Goal: Task Accomplishment & Management: Use online tool/utility

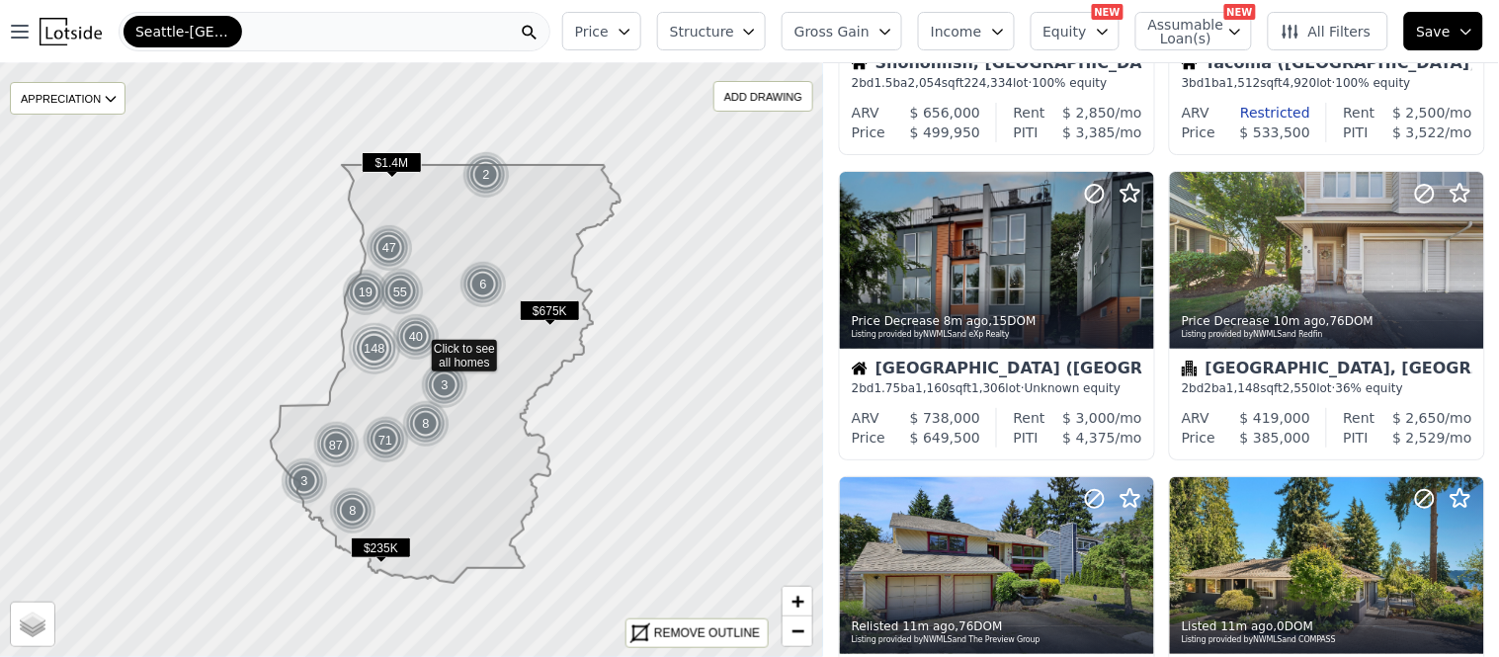
scroll to position [329, 0]
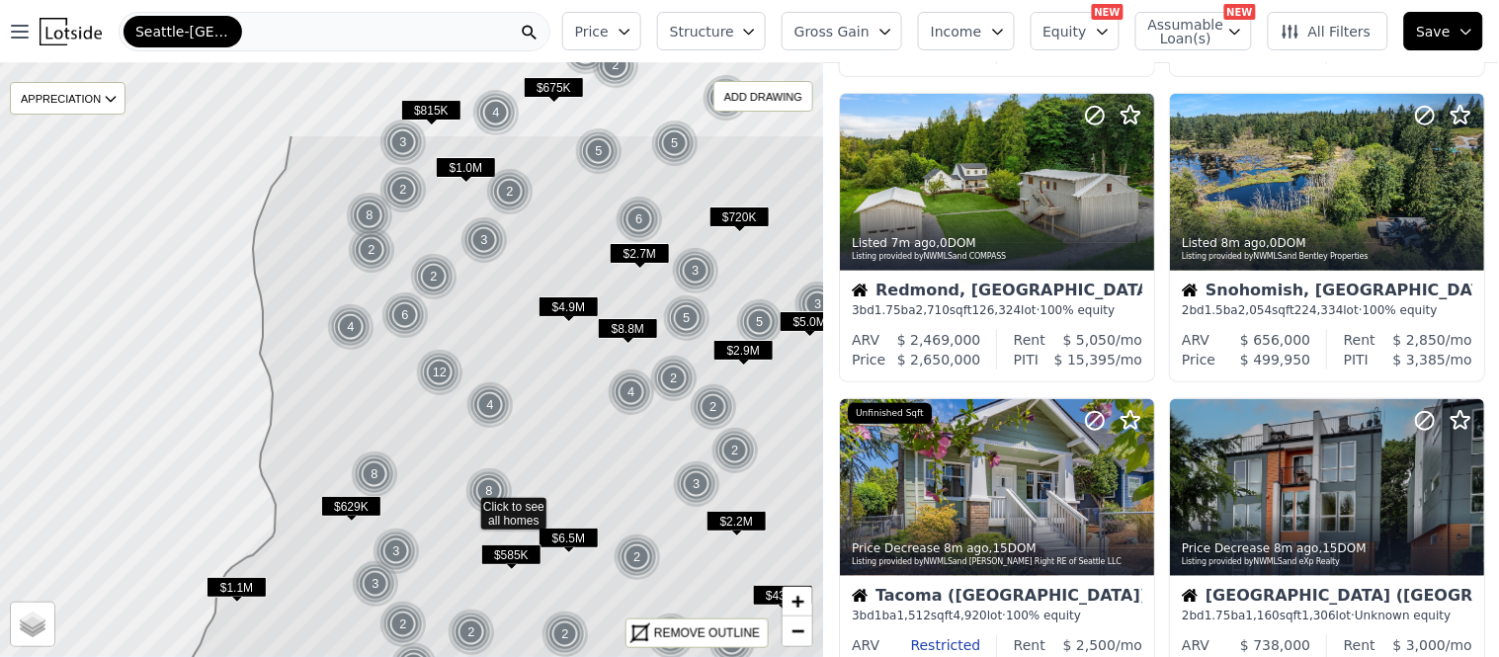
click at [456, 496] on icon at bounding box center [466, 502] width 1007 height 737
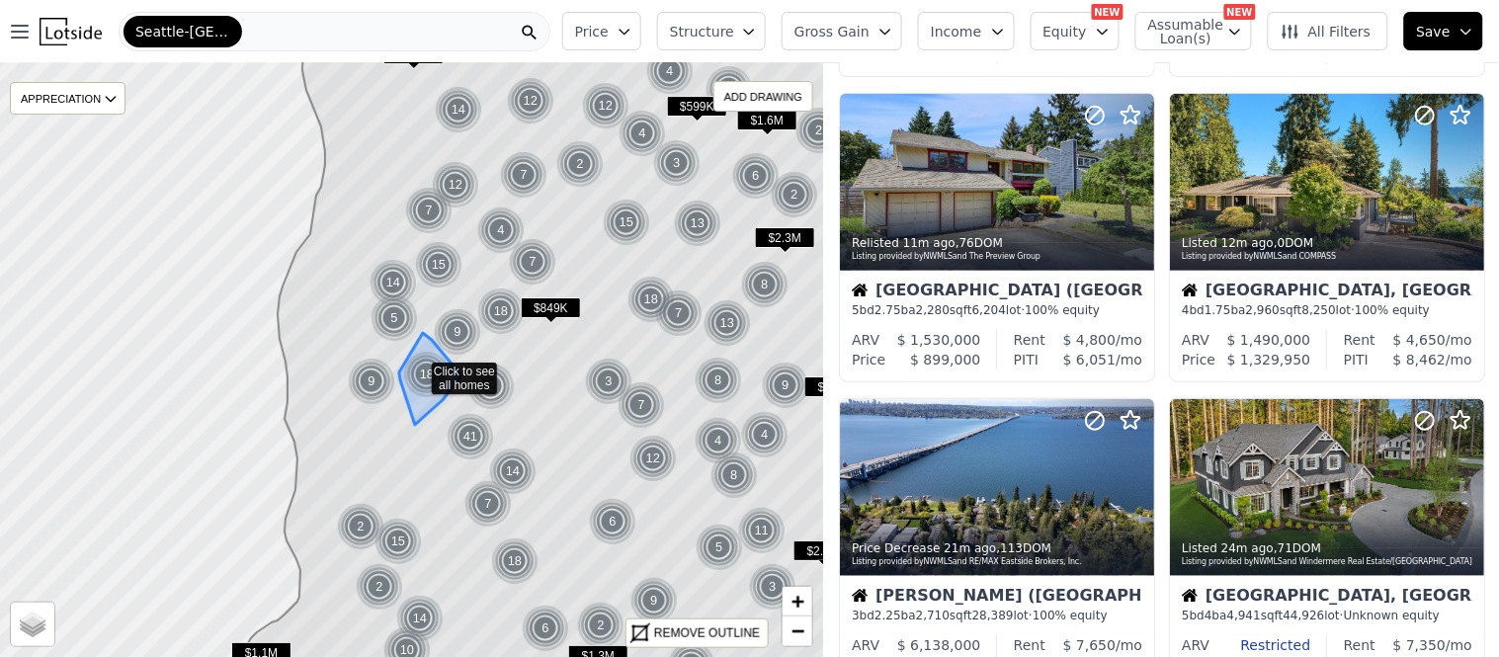
scroll to position [100, 0]
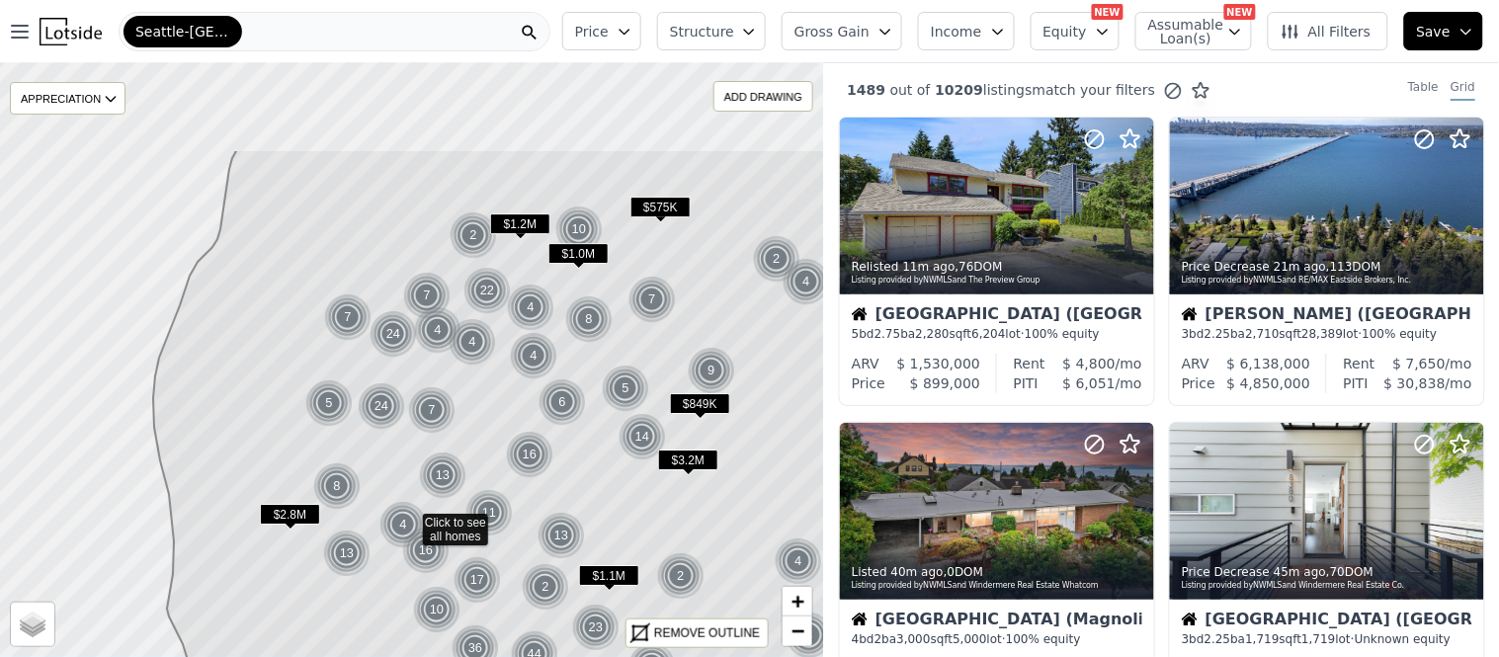
drag, startPoint x: 376, startPoint y: 291, endPoint x: 367, endPoint y: 441, distance: 149.4
click at [367, 441] on icon at bounding box center [532, 517] width 759 height 737
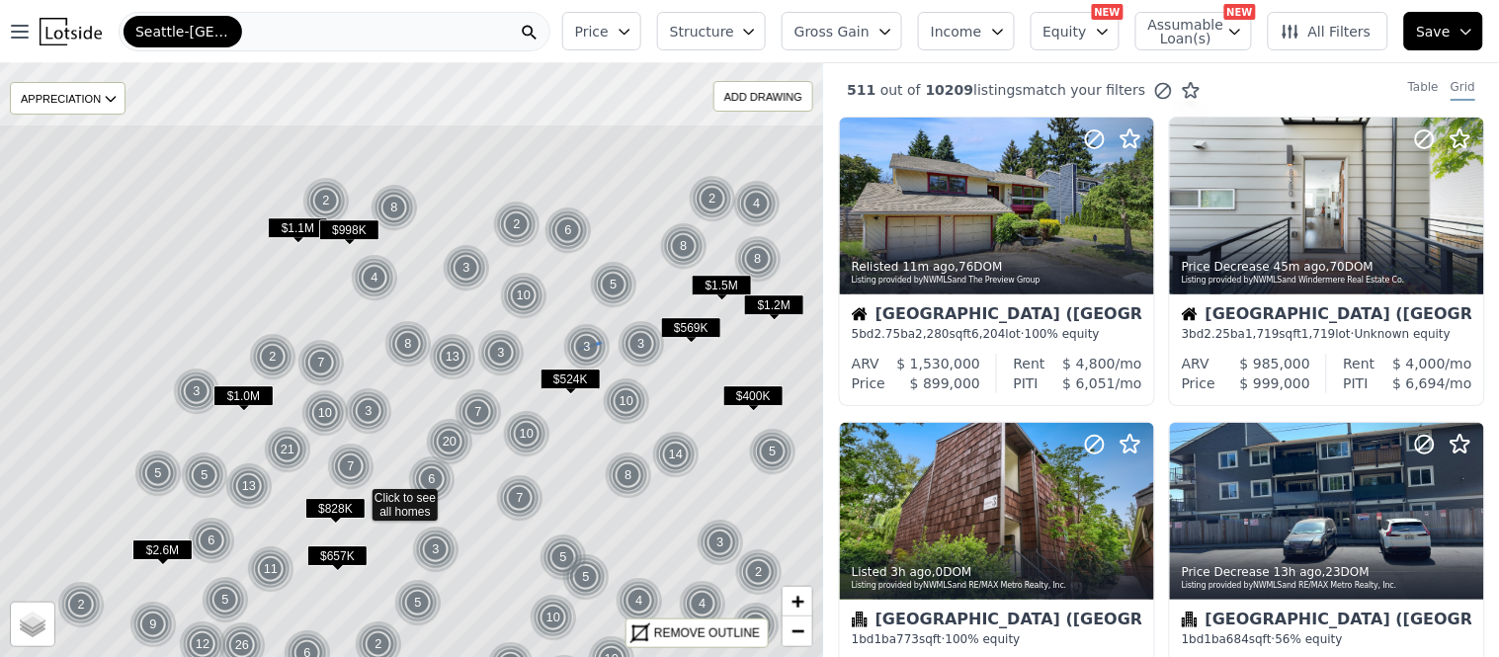
drag, startPoint x: 673, startPoint y: 175, endPoint x: 568, endPoint y: 332, distance: 188.8
click at [568, 332] on img at bounding box center [587, 346] width 48 height 47
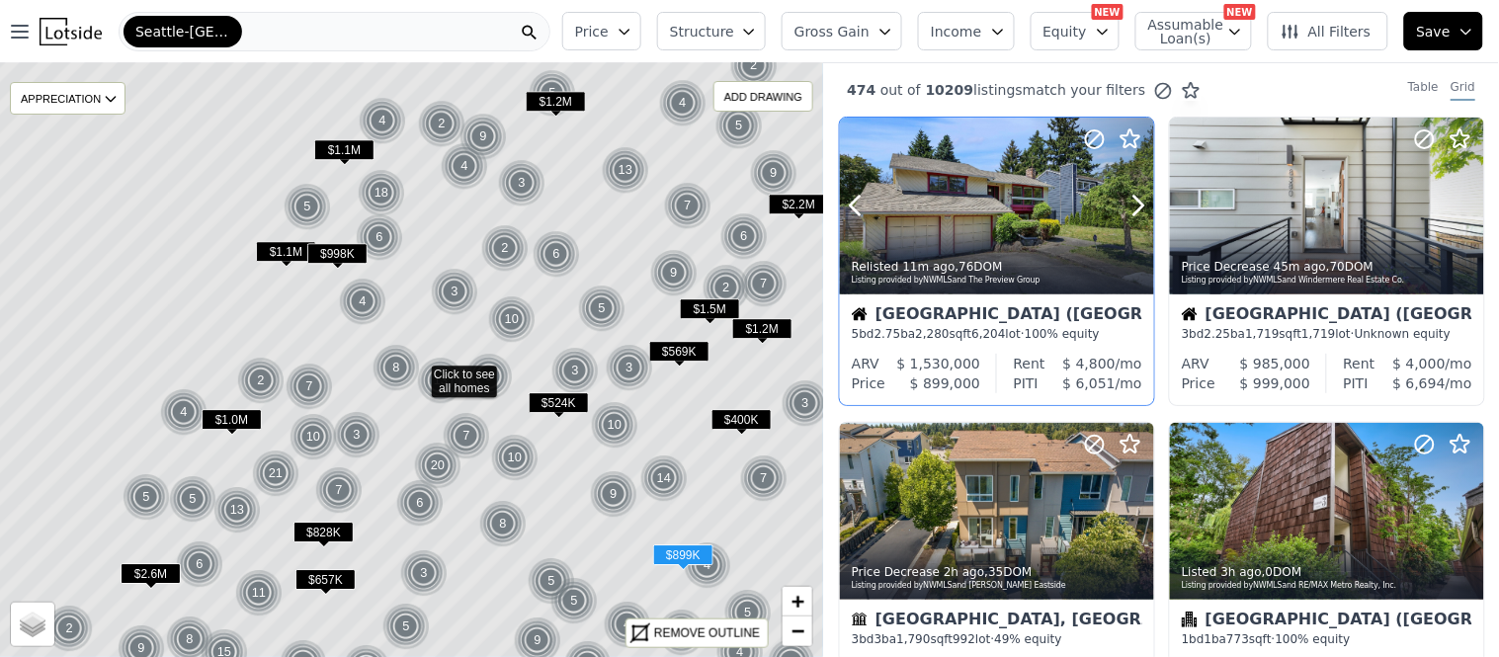
click at [1027, 163] on div at bounding box center [1090, 181] width 126 height 126
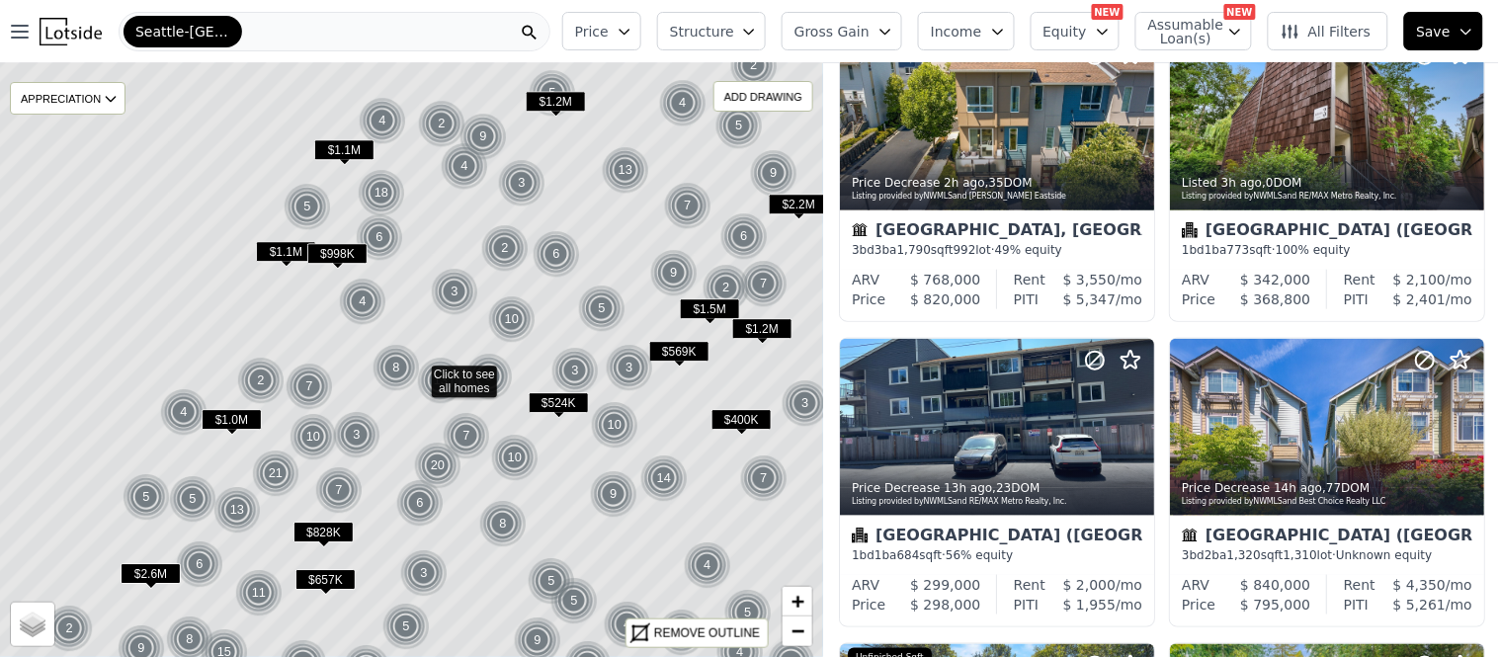
scroll to position [439, 0]
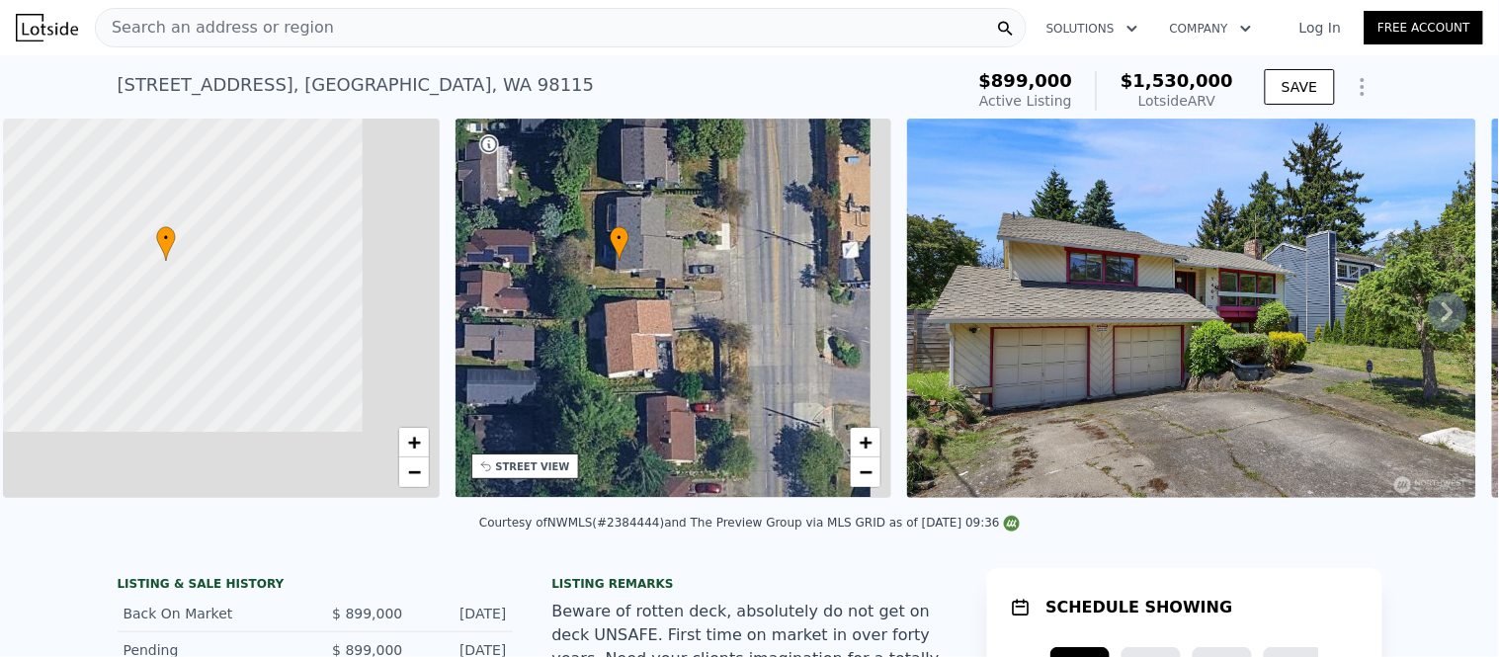
click at [1137, 26] on icon "button" at bounding box center [1132, 29] width 10 height 6
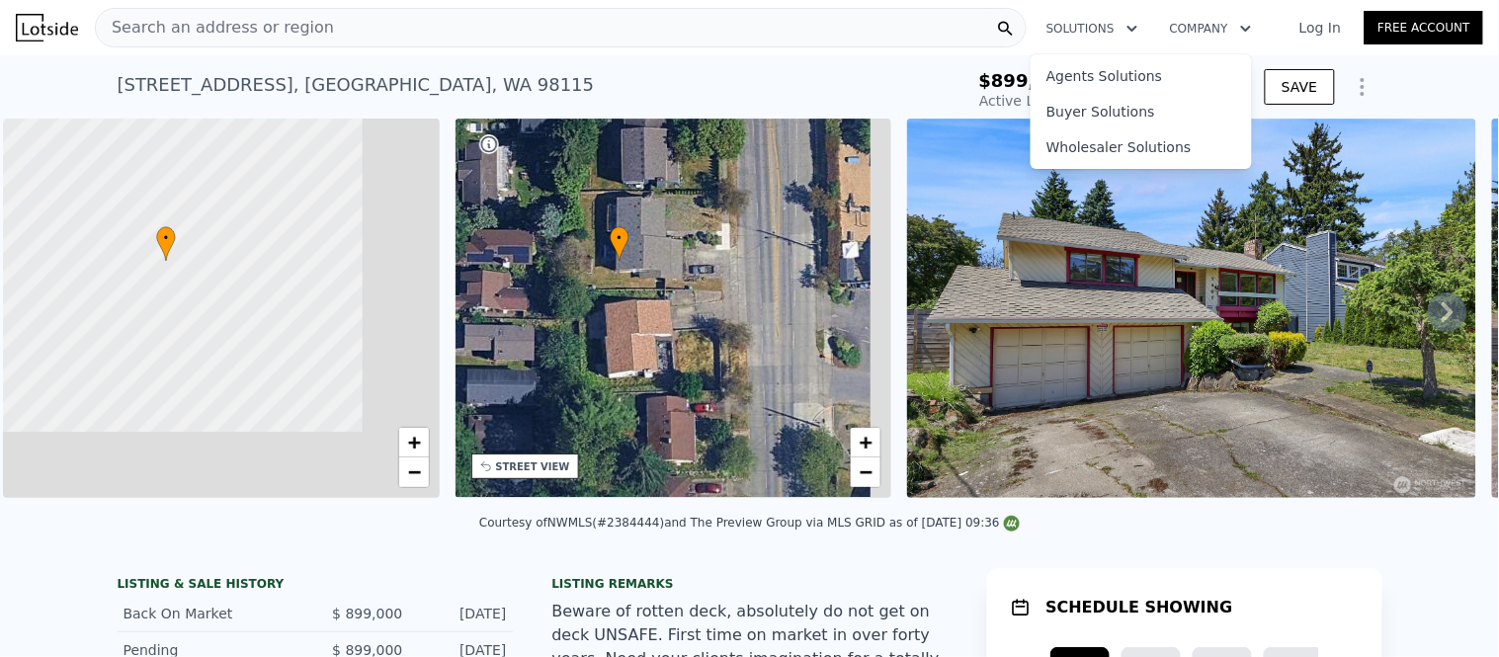
click at [1267, 20] on button "Company" at bounding box center [1211, 29] width 114 height 36
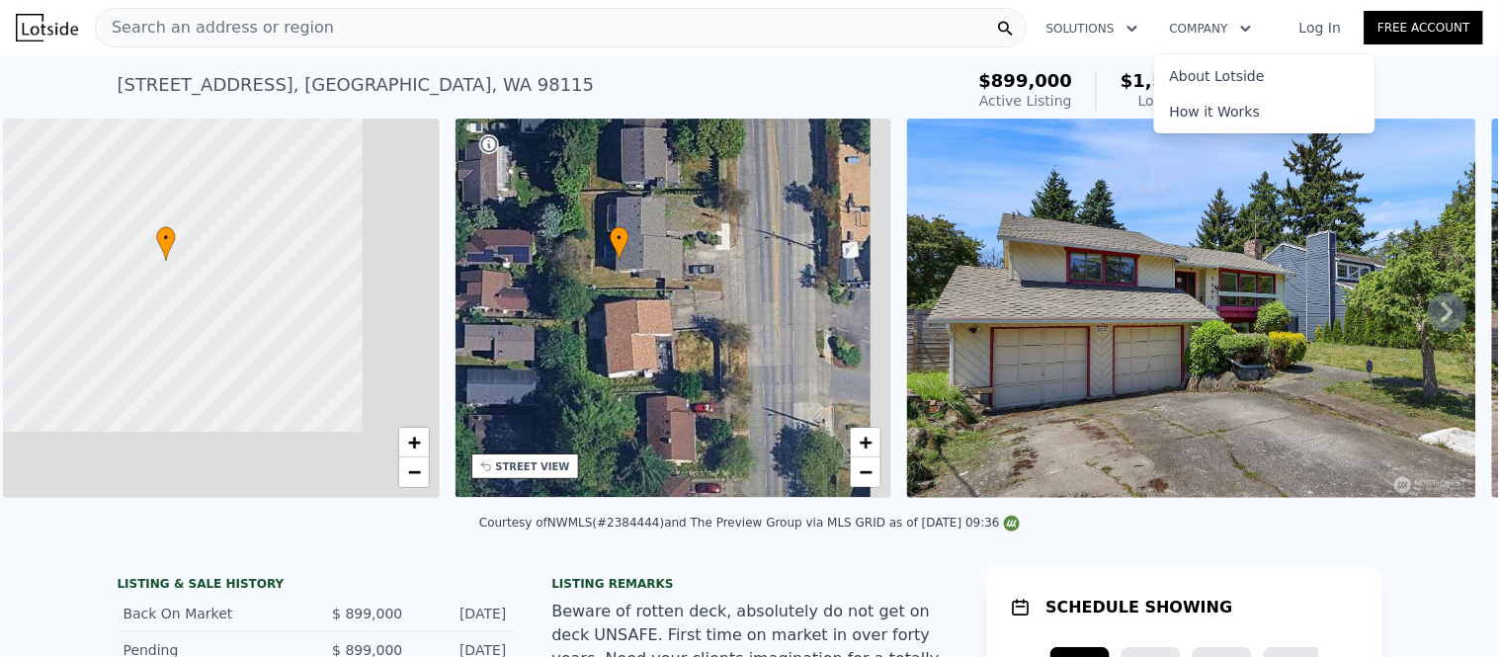
click at [1137, 26] on icon "button" at bounding box center [1132, 29] width 10 height 6
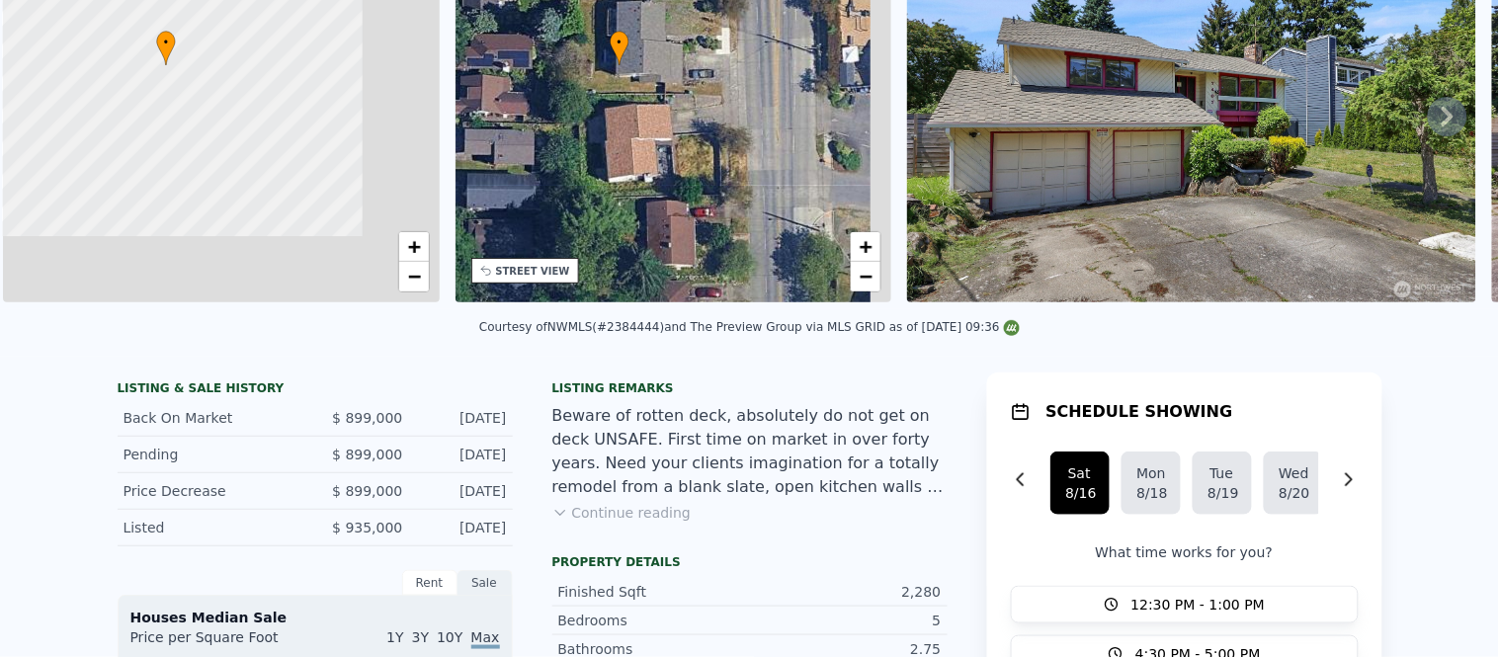
scroll to position [4, 0]
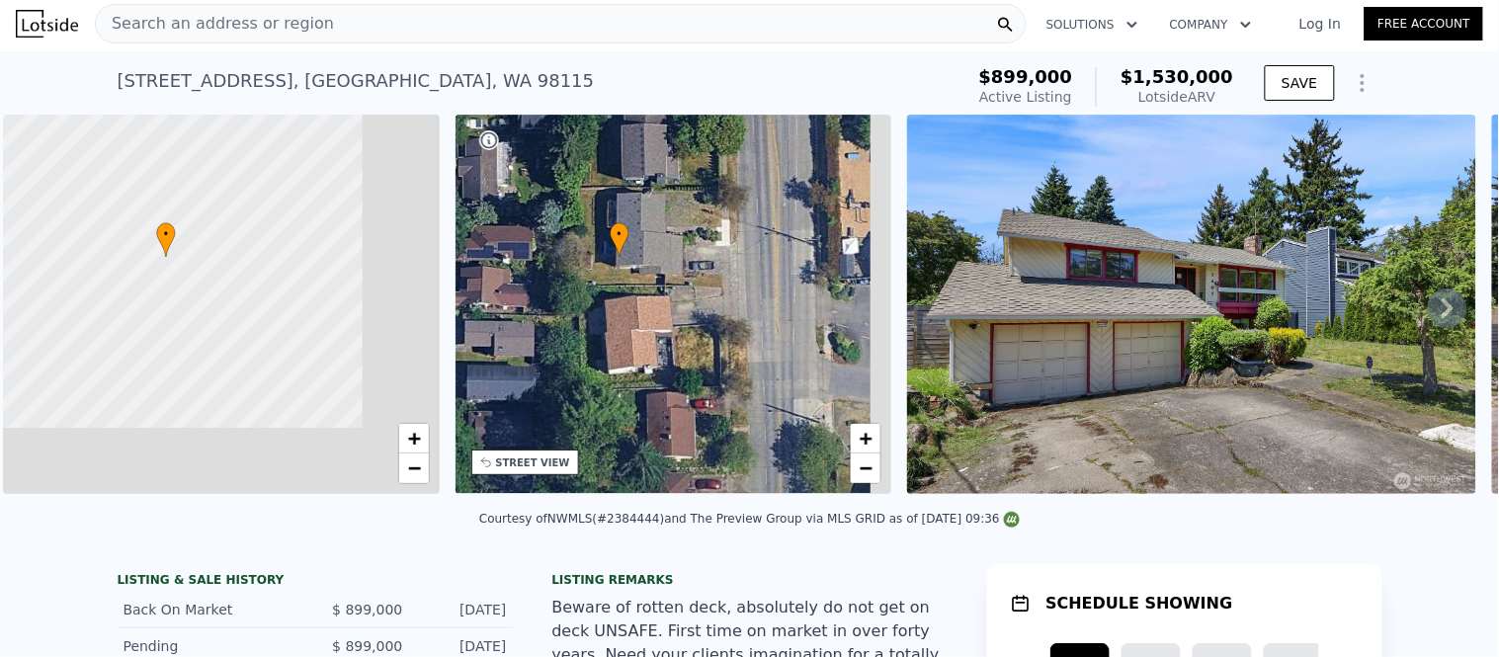
click at [188, 17] on span "Search an address or region" at bounding box center [215, 24] width 238 height 24
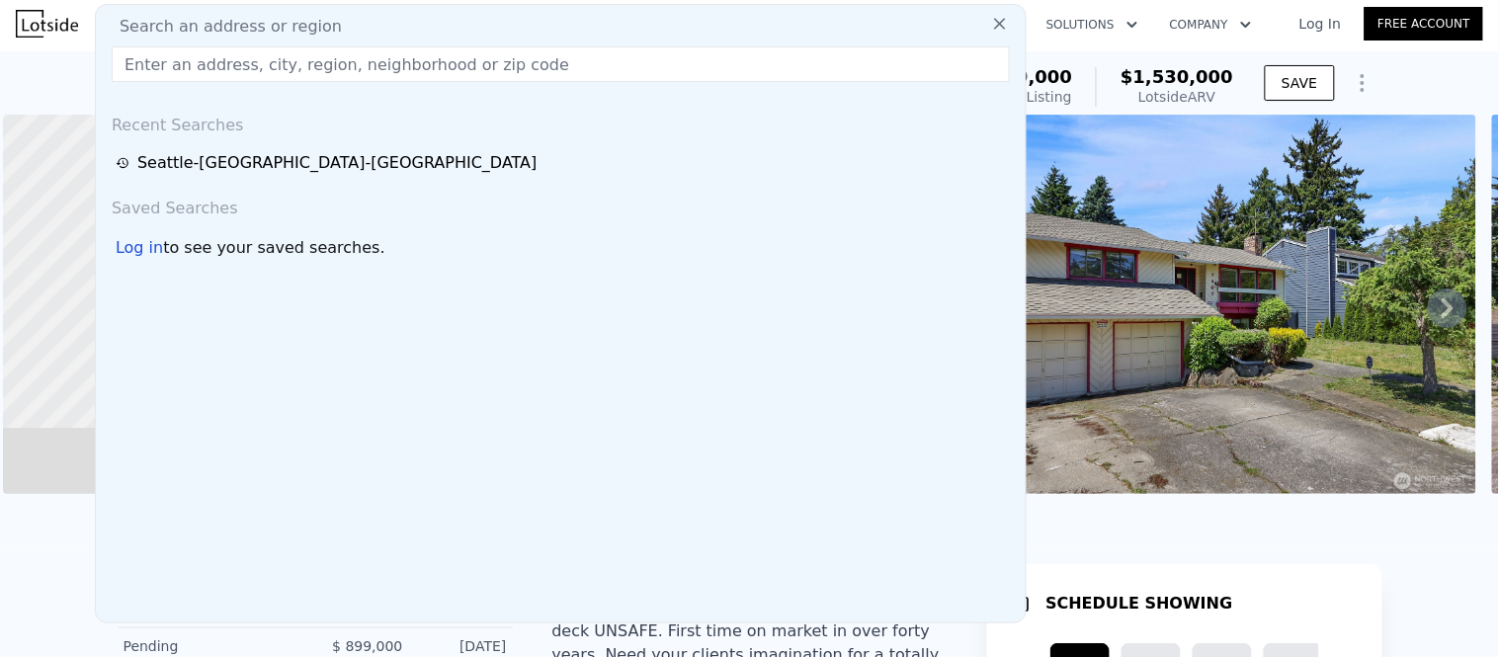
click at [116, 236] on div "Log in" at bounding box center [139, 248] width 47 height 24
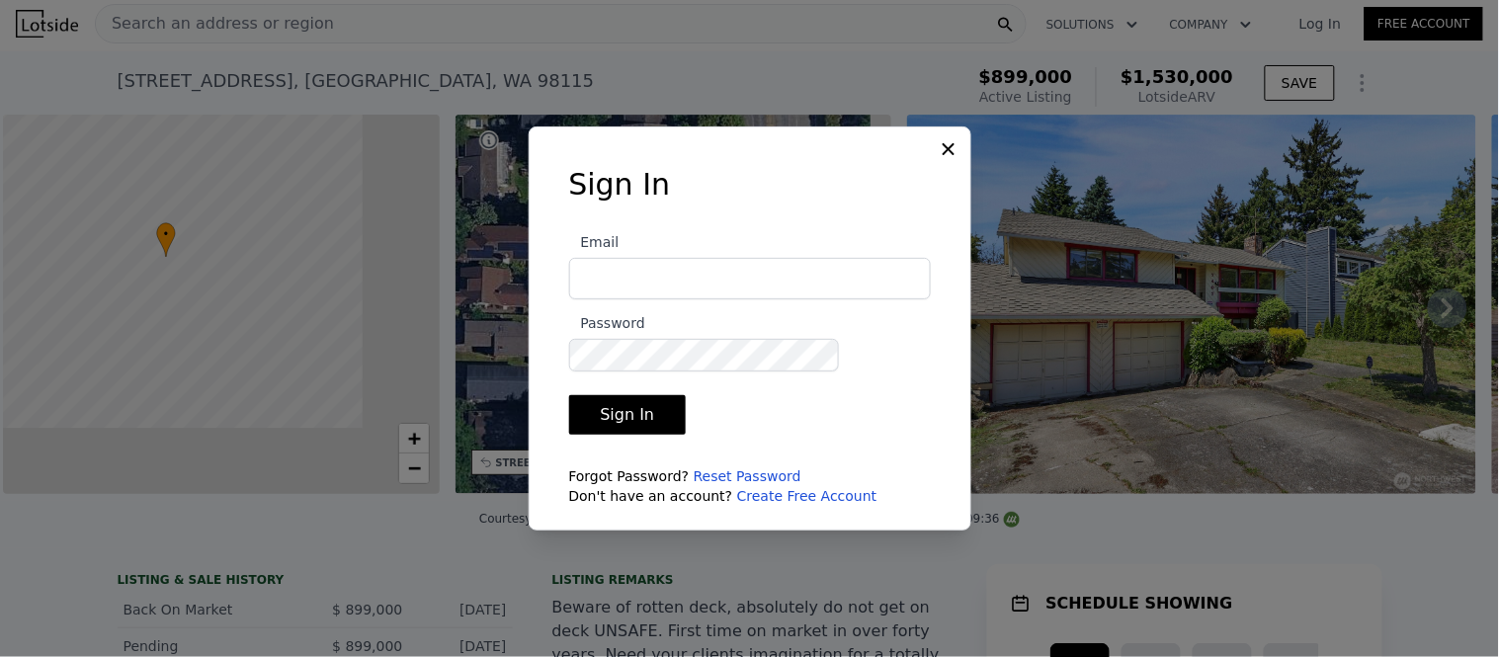
click at [714, 286] on input "Email" at bounding box center [750, 278] width 362 height 41
click at [644, 367] on form "Email Password Sign In Forgot Password? Reset Password Don't have an account? C…" at bounding box center [750, 361] width 362 height 286
click at [790, 488] on link "Create Free Account" at bounding box center [807, 496] width 140 height 16
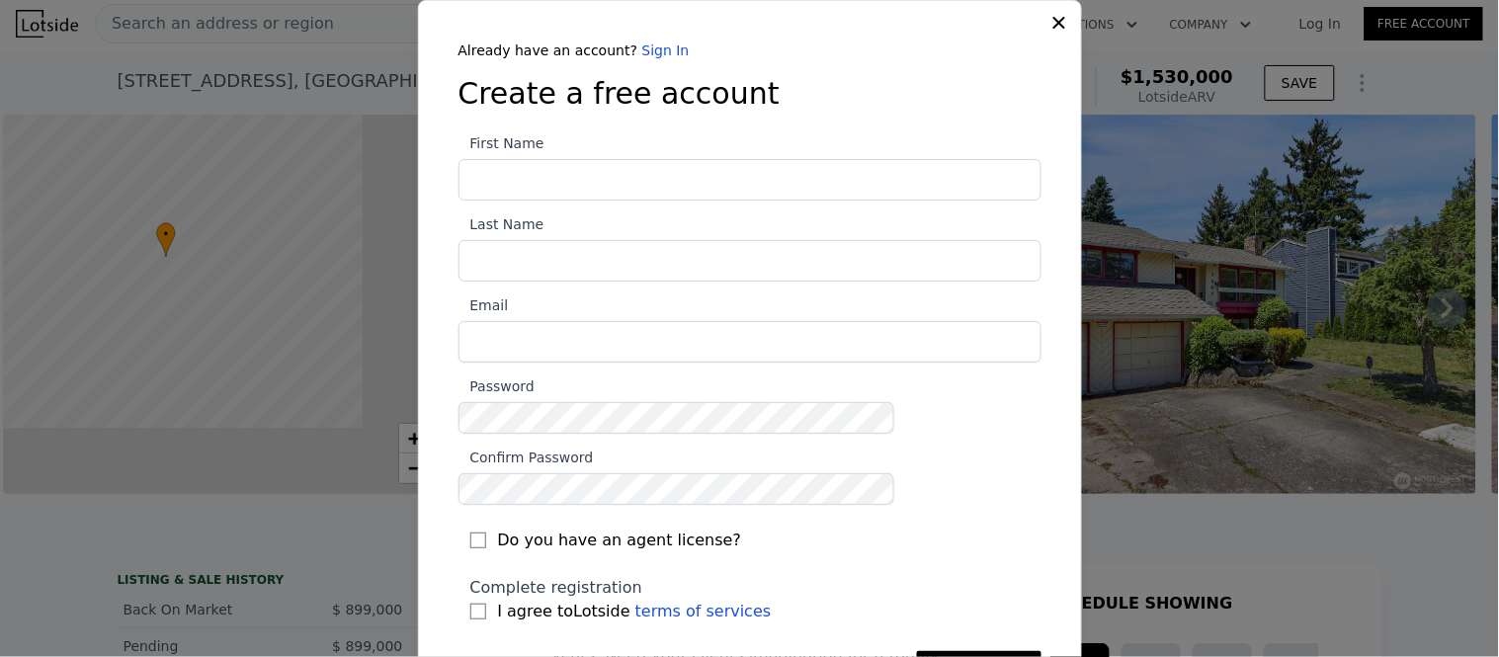
click at [622, 173] on input "First Name" at bounding box center [749, 179] width 583 height 41
type input "j"
type input "John"
type input "Lawrence"
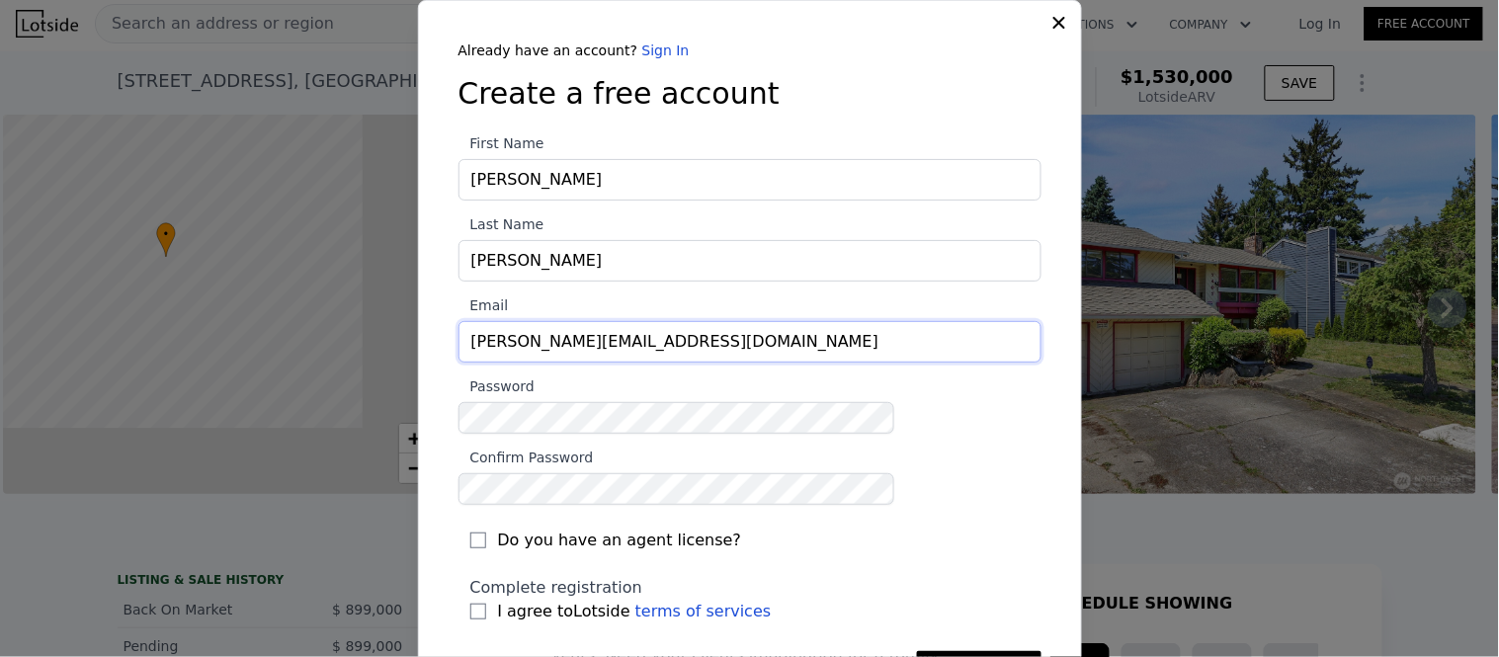
click at [626, 321] on input "John.lawrence86@gmail.com" at bounding box center [749, 341] width 583 height 41
click at [565, 321] on input "John.lawrencere@gmail.com" at bounding box center [749, 341] width 583 height 41
type input "Johnlawrencere@gmail.com"
click at [505, 367] on div "Already have an account? Sign In Create a free account First Name John Last Nam…" at bounding box center [750, 365] width 664 height 731
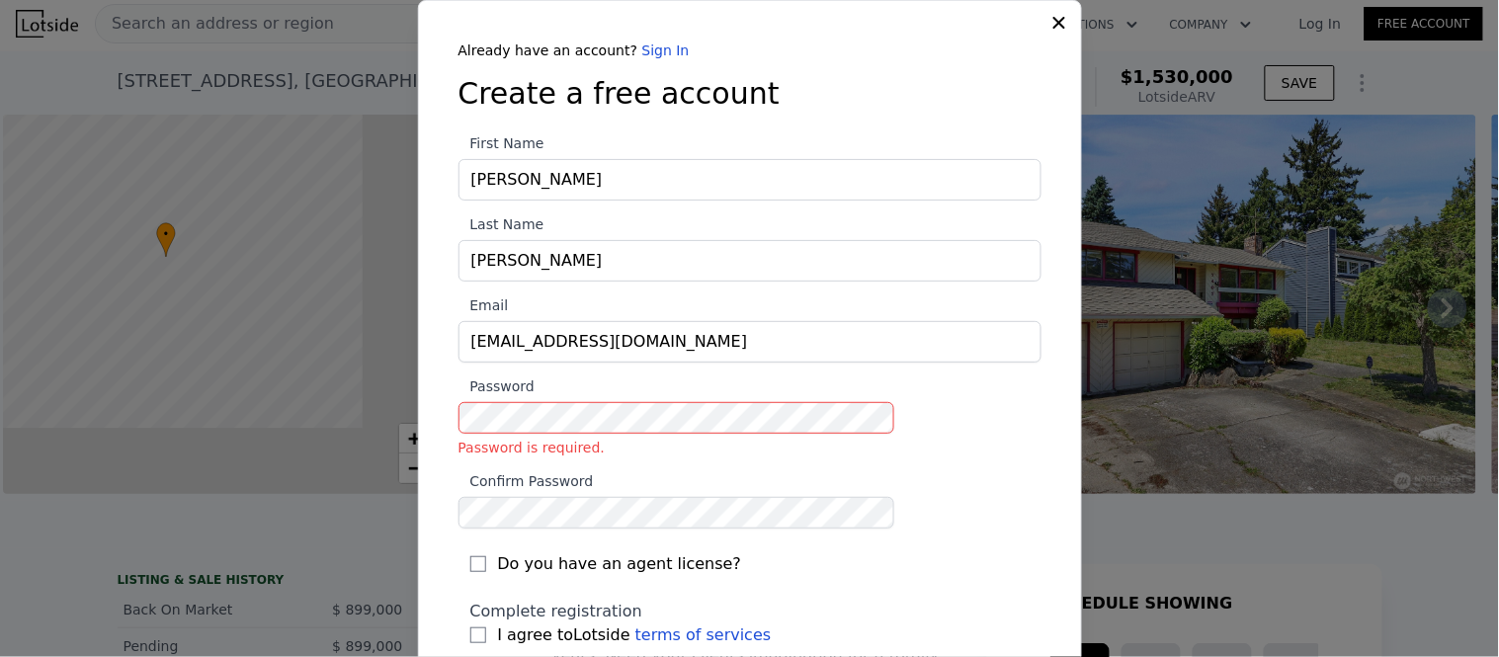
click at [693, 374] on label "Password Password is required." at bounding box center [749, 415] width 583 height 83
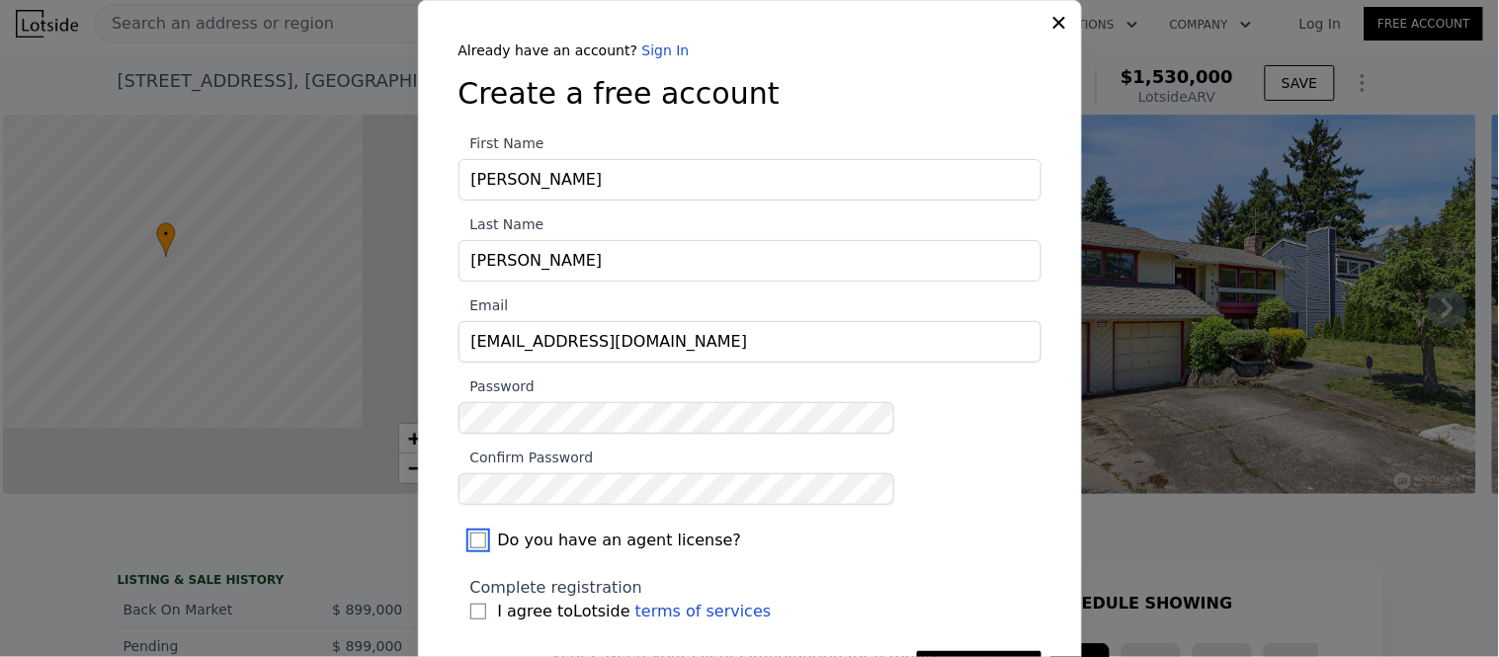
click at [486, 532] on input "Do you have an agent license?" at bounding box center [478, 540] width 16 height 16
checkbox input "true"
click at [486, 604] on input "I agree to Lotside terms of services" at bounding box center [478, 612] width 16 height 16
checkbox input "true"
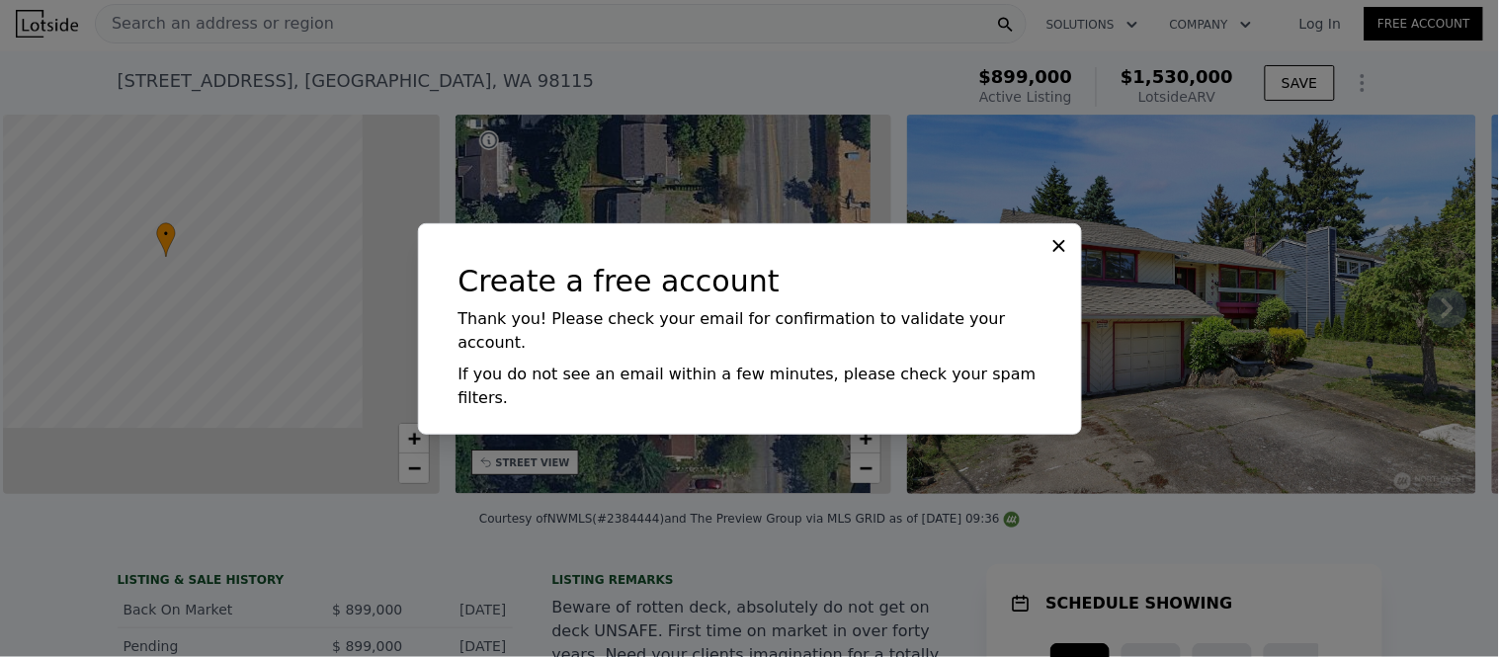
click at [972, 284] on div "Create a free account Thank you! Please check your email for confirmation to va…" at bounding box center [750, 328] width 664 height 211
click at [1049, 256] on icon at bounding box center [1059, 246] width 20 height 20
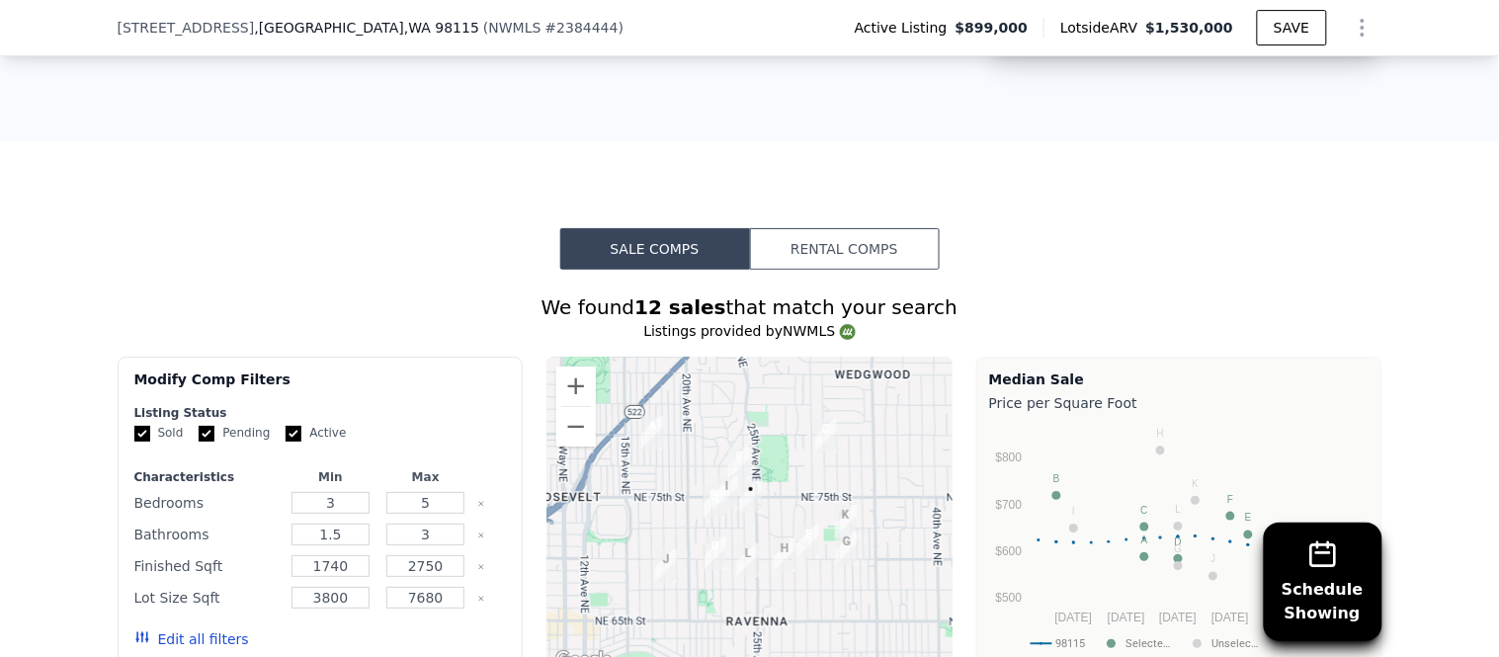
scroll to position [1860, 0]
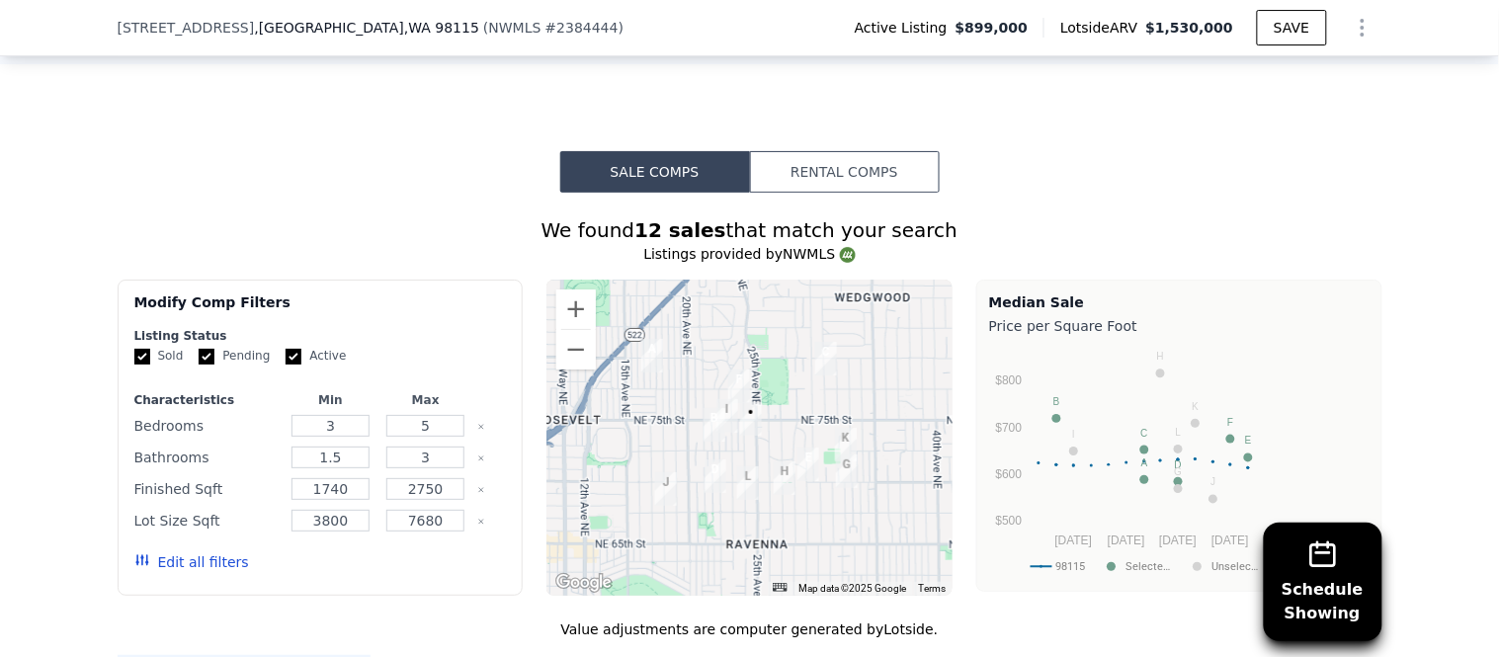
scroll to position [1751, 0]
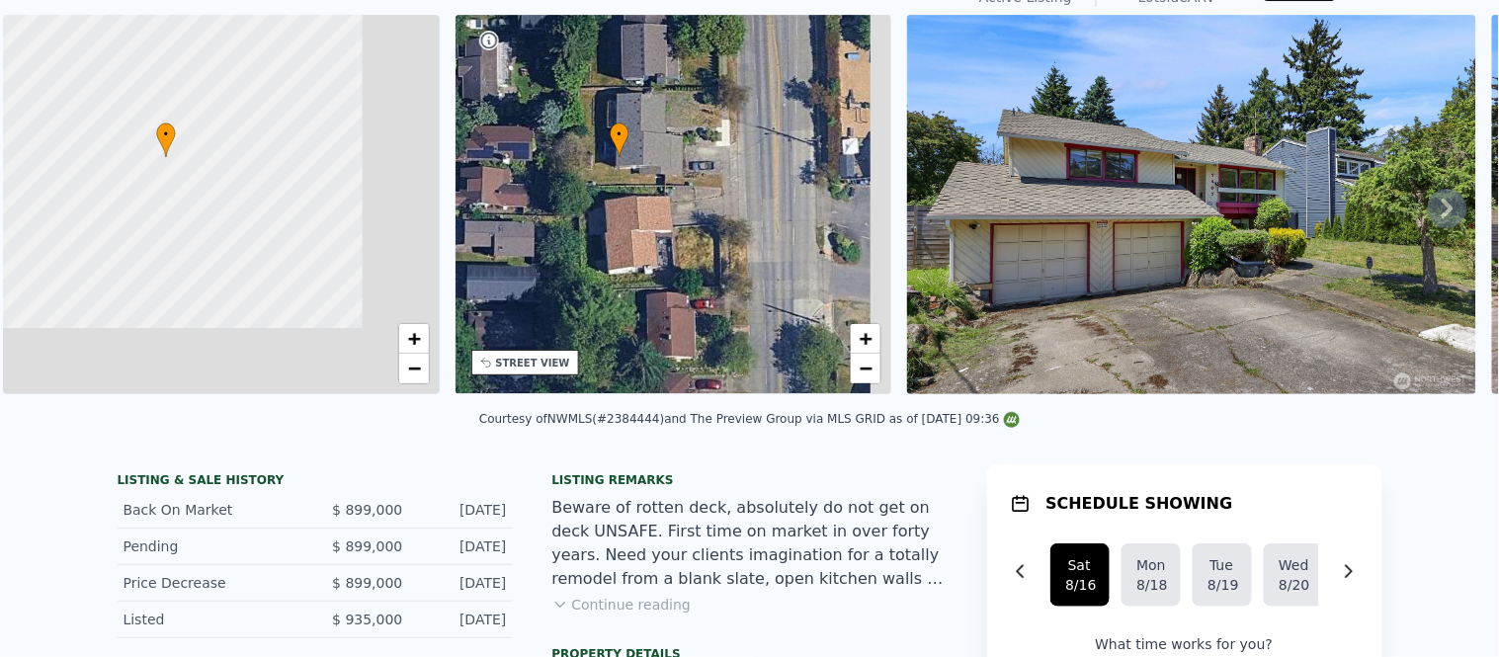
scroll to position [4, 0]
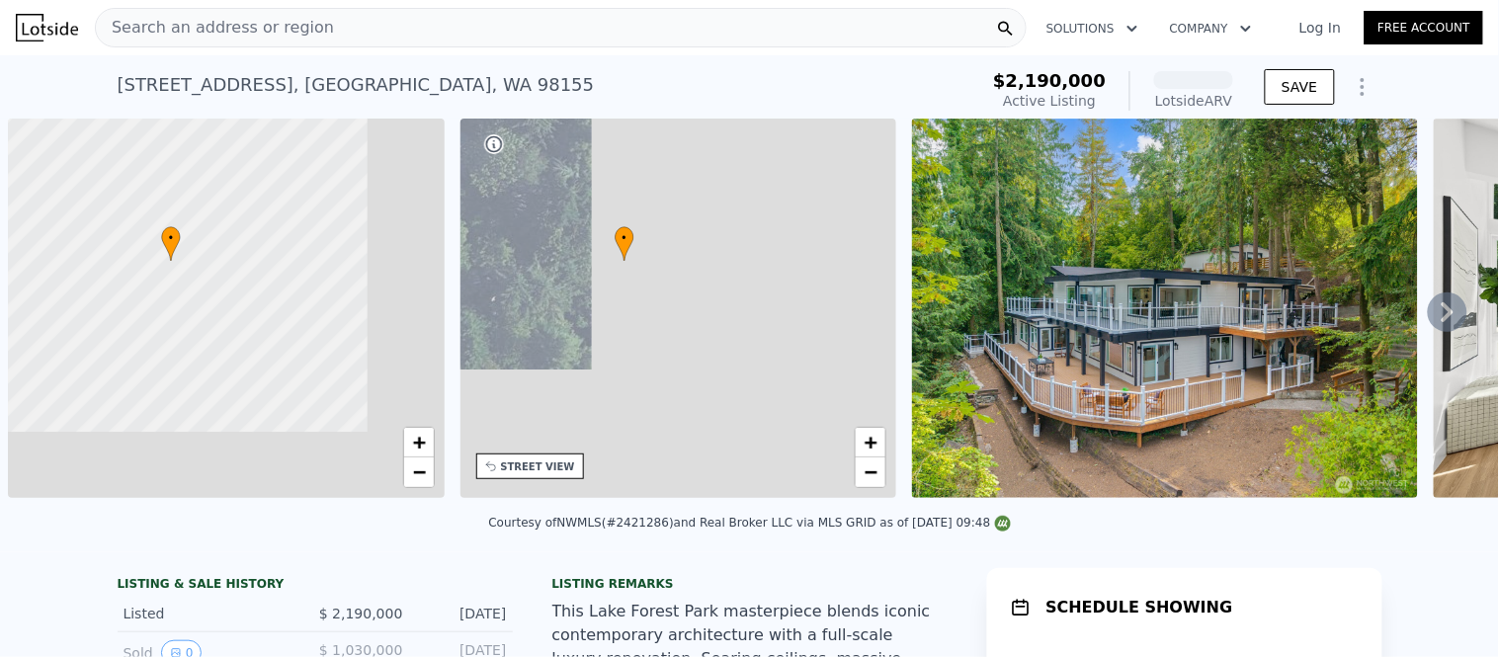
scroll to position [0, 5]
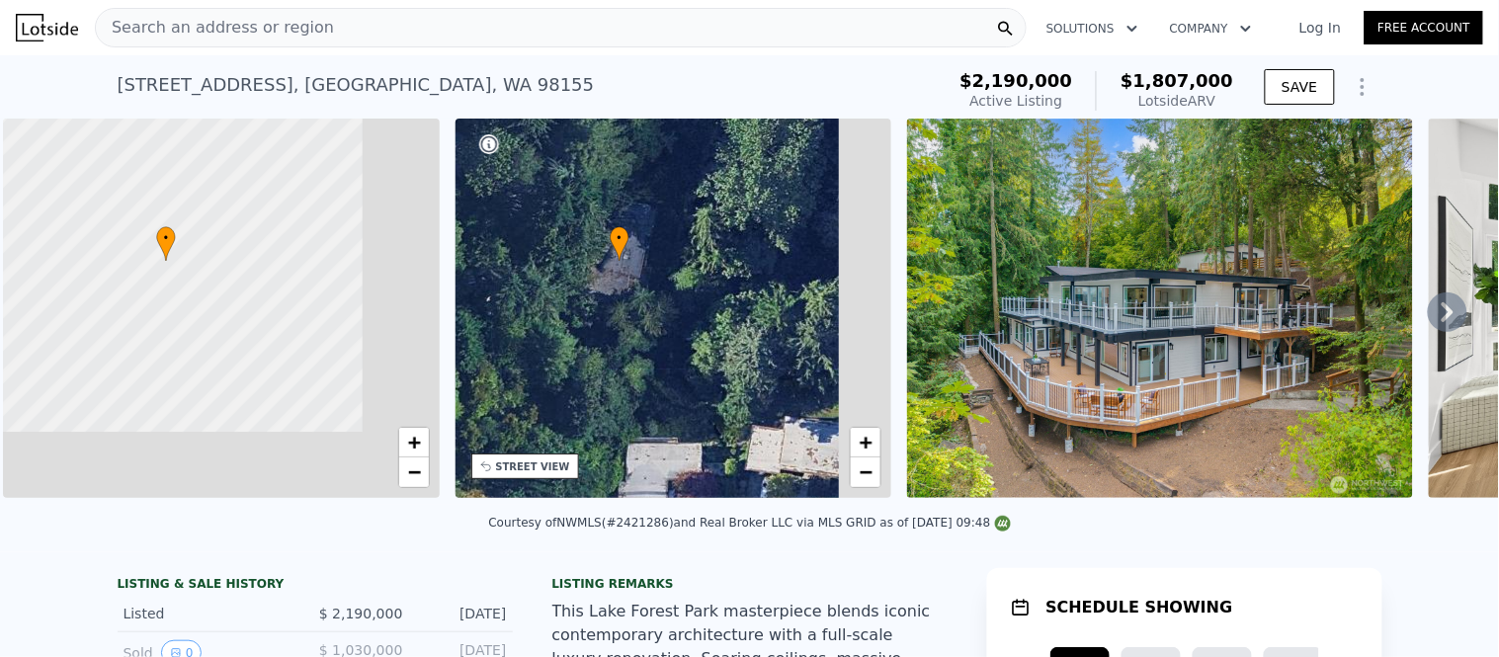
click at [209, 23] on span "Search an address or region" at bounding box center [215, 28] width 238 height 24
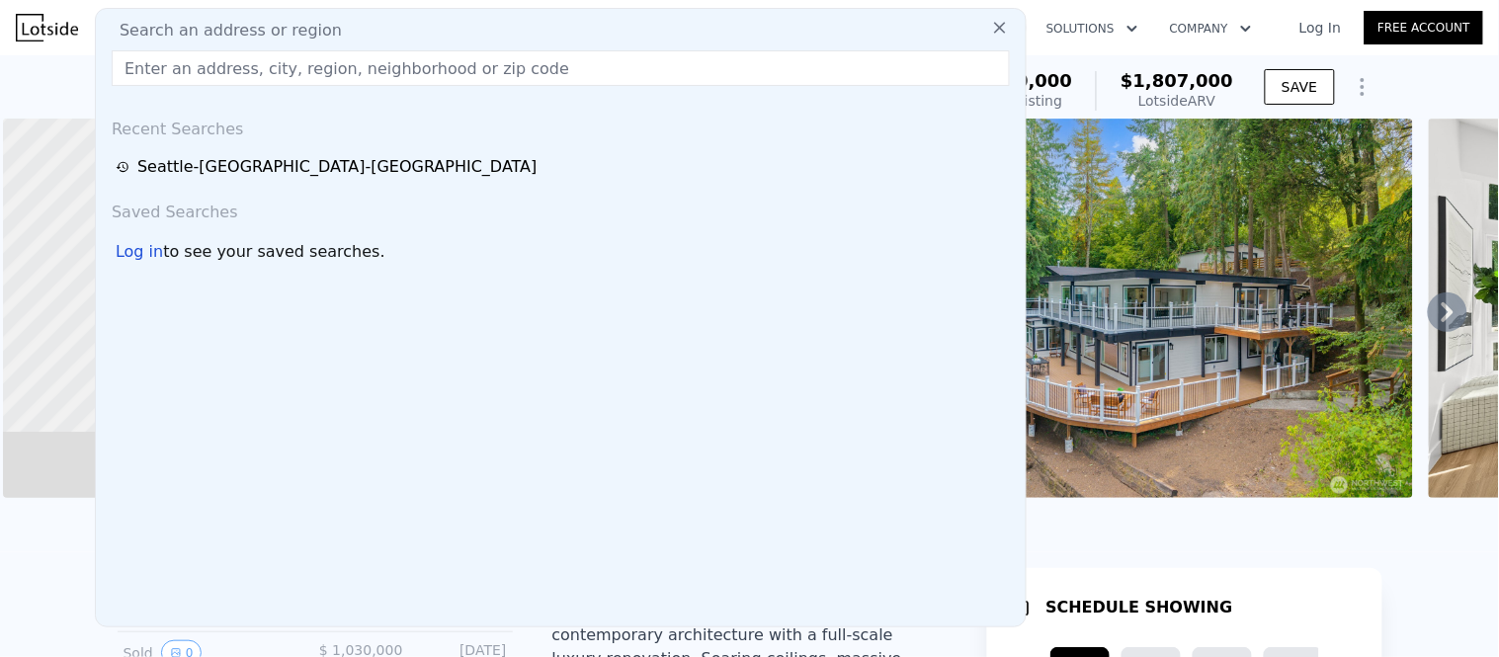
click at [217, 51] on input "text" at bounding box center [561, 68] width 898 height 36
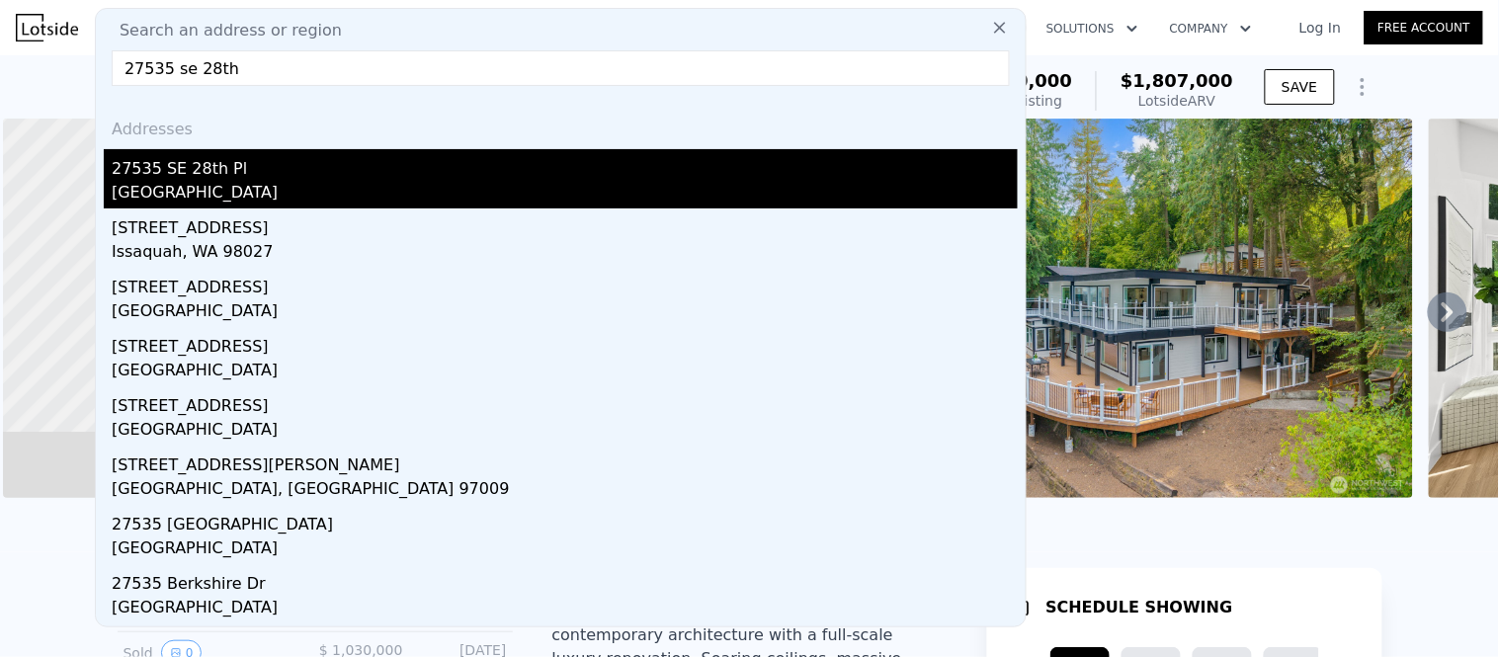
type input "27535 se 28th"
click at [148, 181] on div "[GEOGRAPHIC_DATA]" at bounding box center [565, 195] width 906 height 28
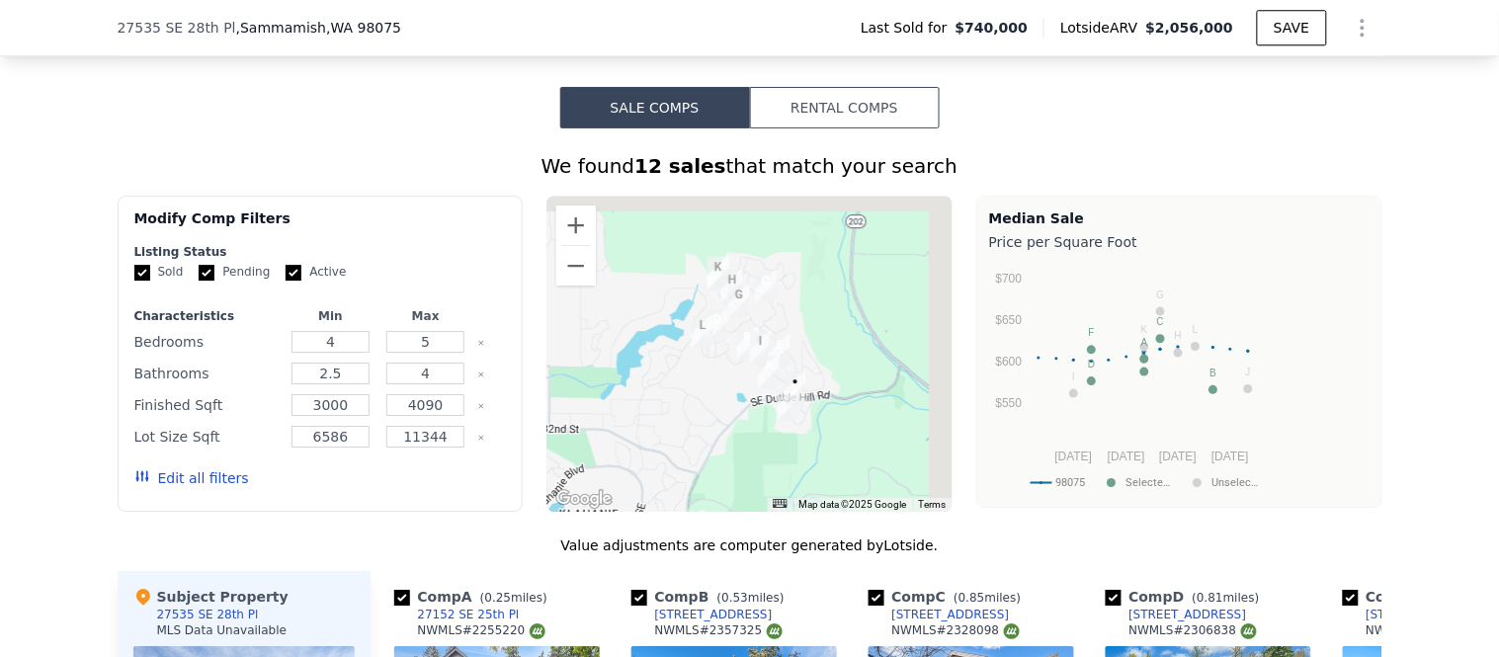
scroll to position [1423, 0]
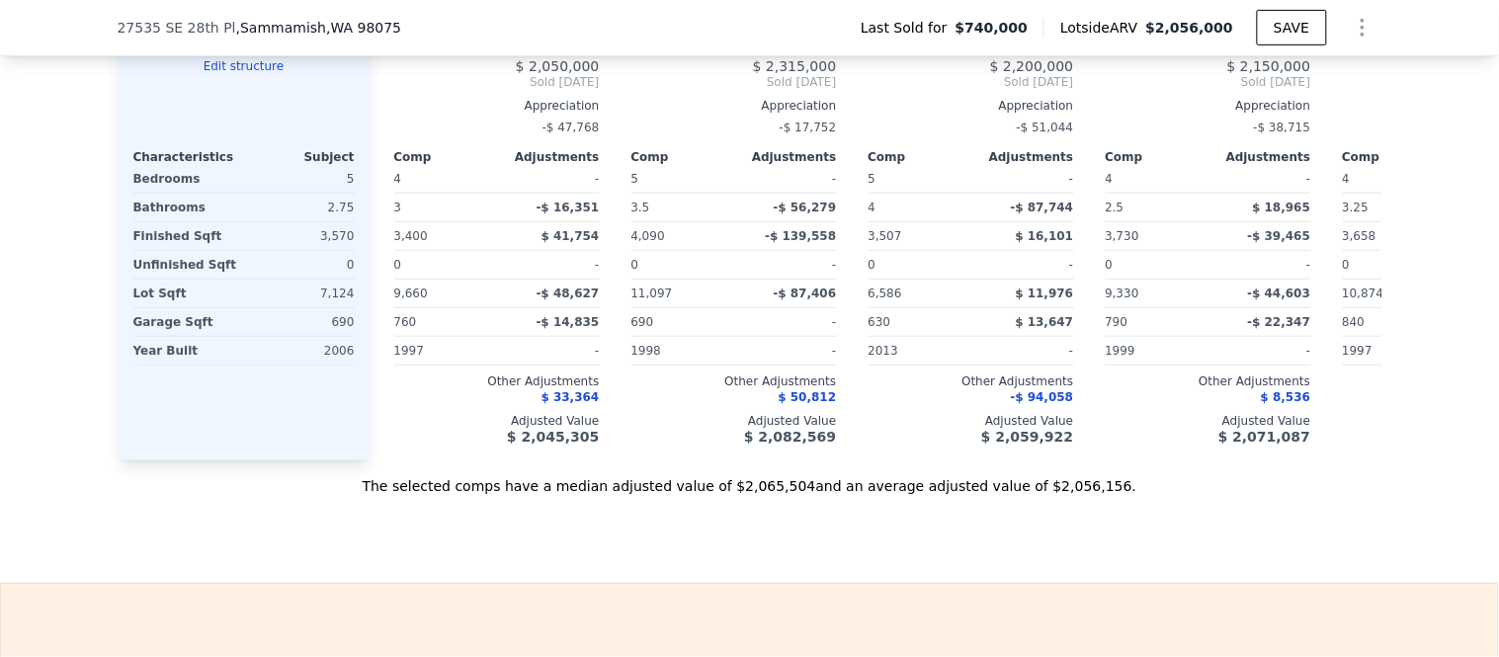
scroll to position [2190, 0]
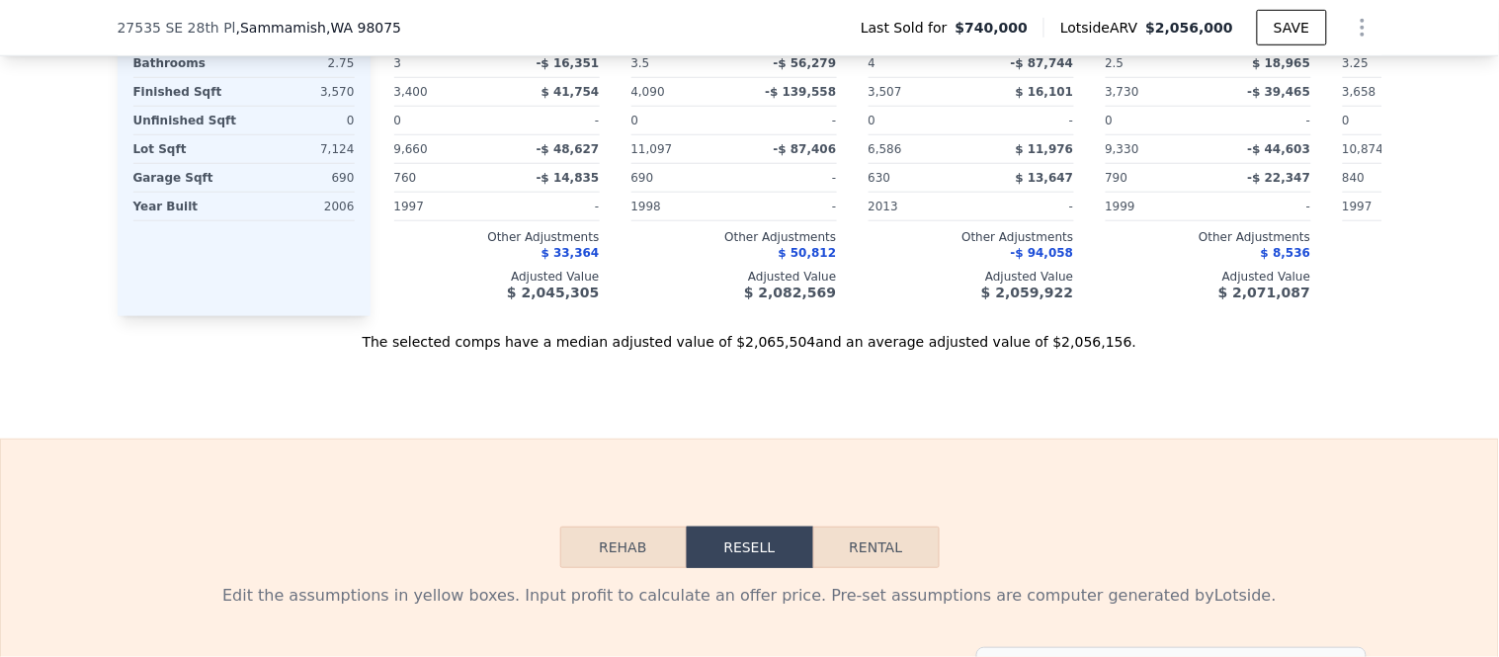
checkbox input "false"
type input "$ 1,118,182"
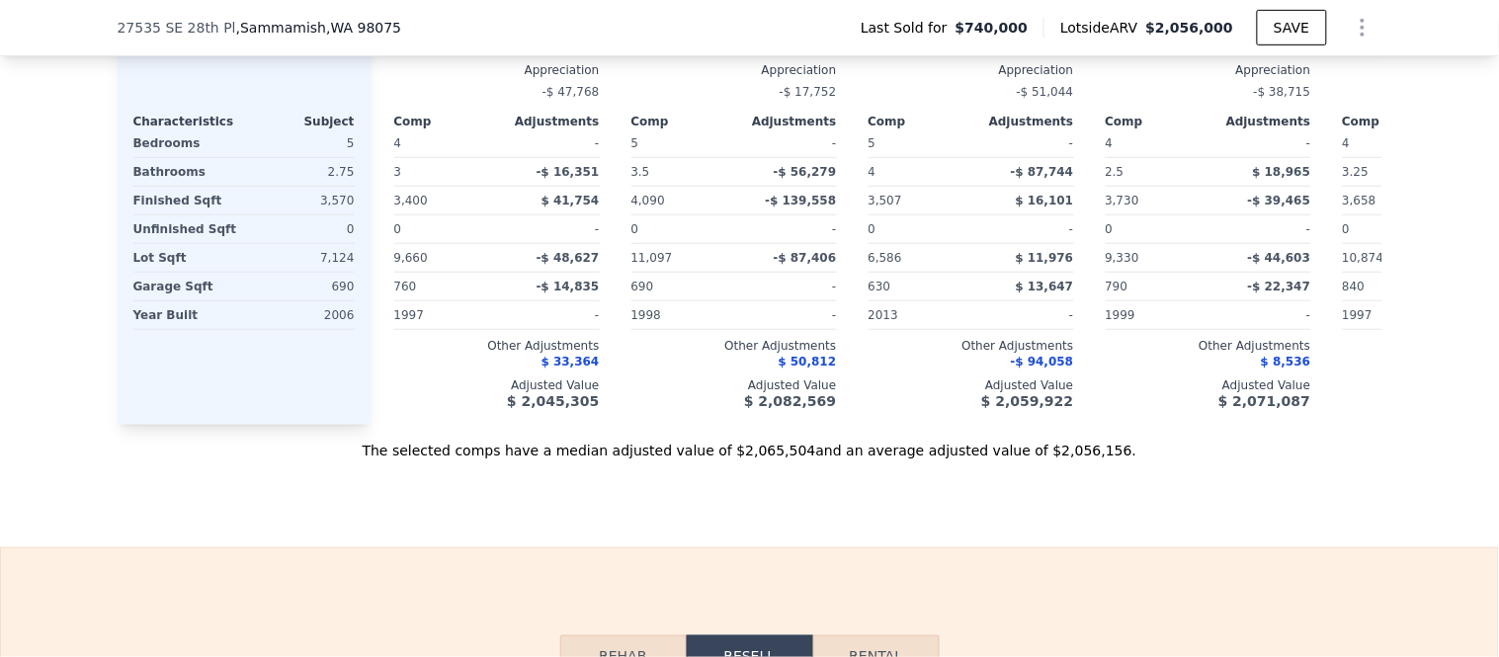
scroll to position [2190, 0]
checkbox input "true"
type input "$ 1,058,982"
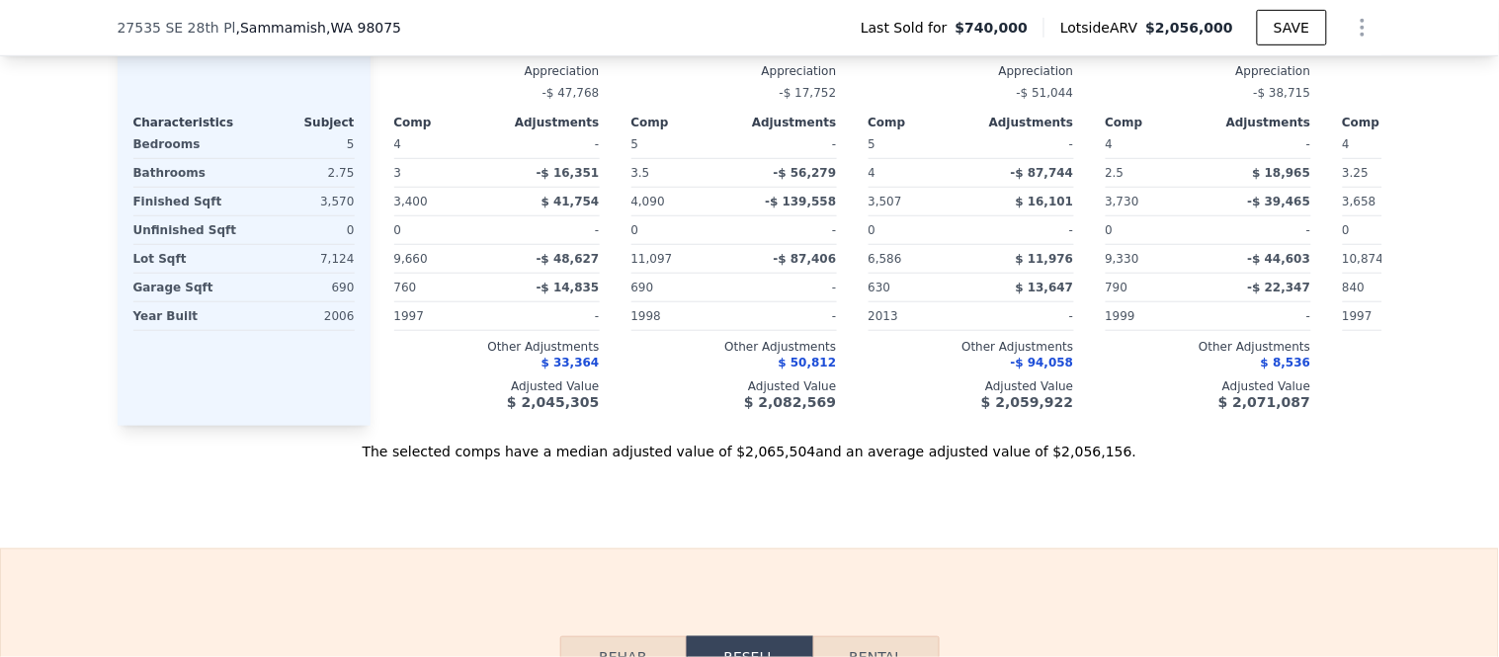
checkbox input "false"
click at [842, 636] on button "Rental" at bounding box center [876, 656] width 126 height 41
select select "30"
drag, startPoint x: 495, startPoint y: 251, endPoint x: 569, endPoint y: 259, distance: 74.5
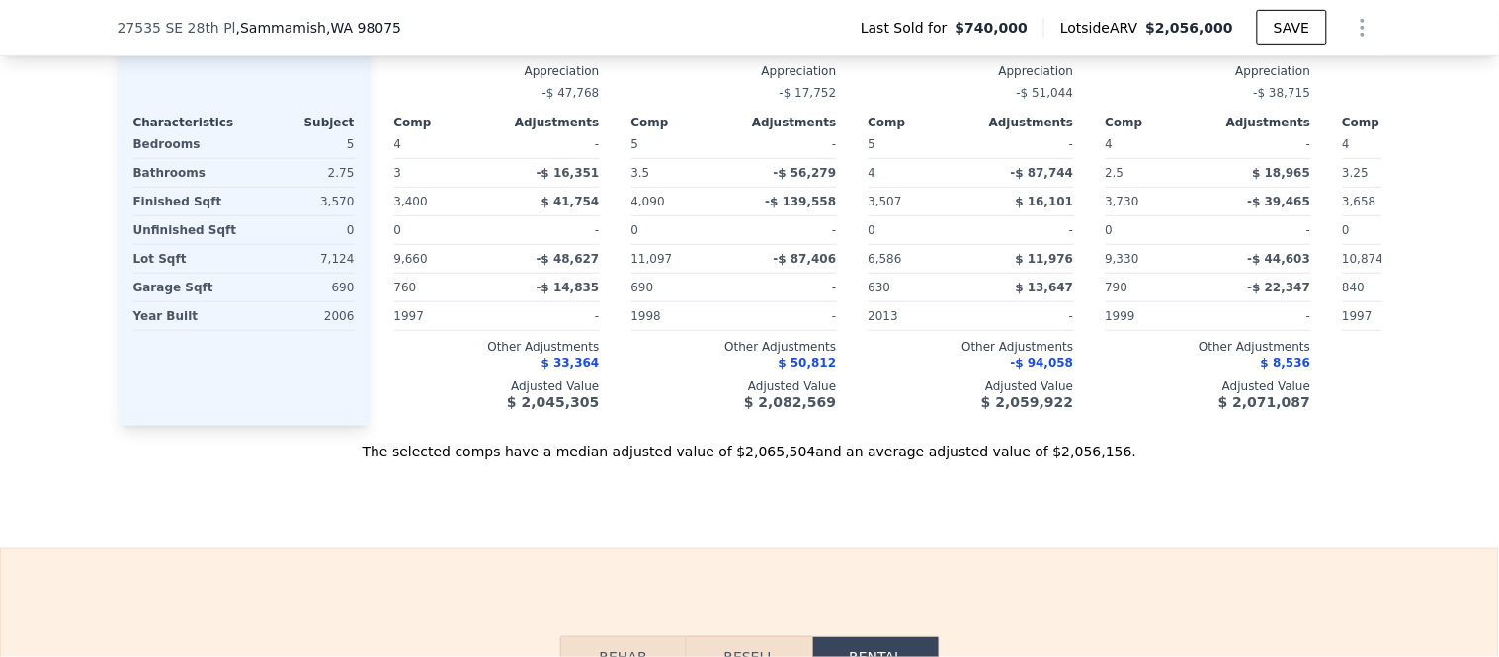
drag, startPoint x: 499, startPoint y: 261, endPoint x: 554, endPoint y: 268, distance: 55.8
type input "$ 1,700,000"
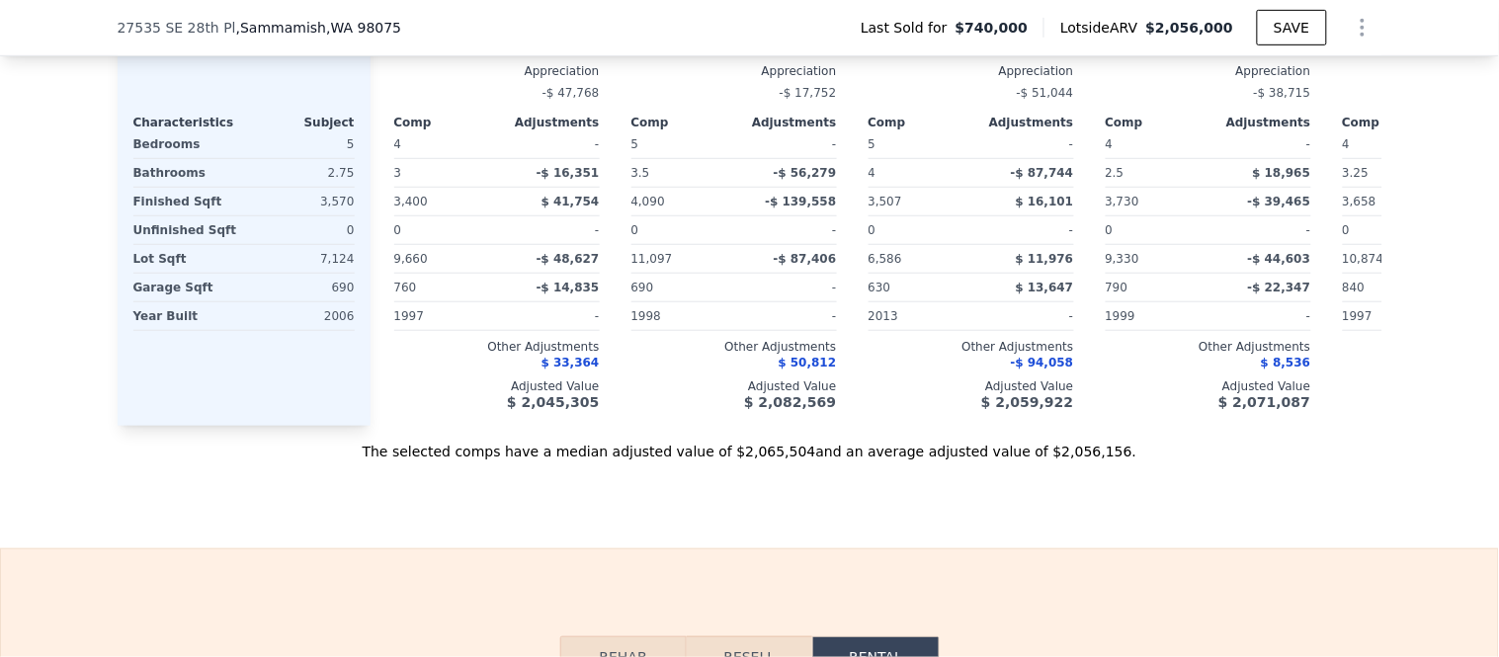
drag, startPoint x: 1147, startPoint y: 235, endPoint x: 1206, endPoint y: 254, distance: 62.2
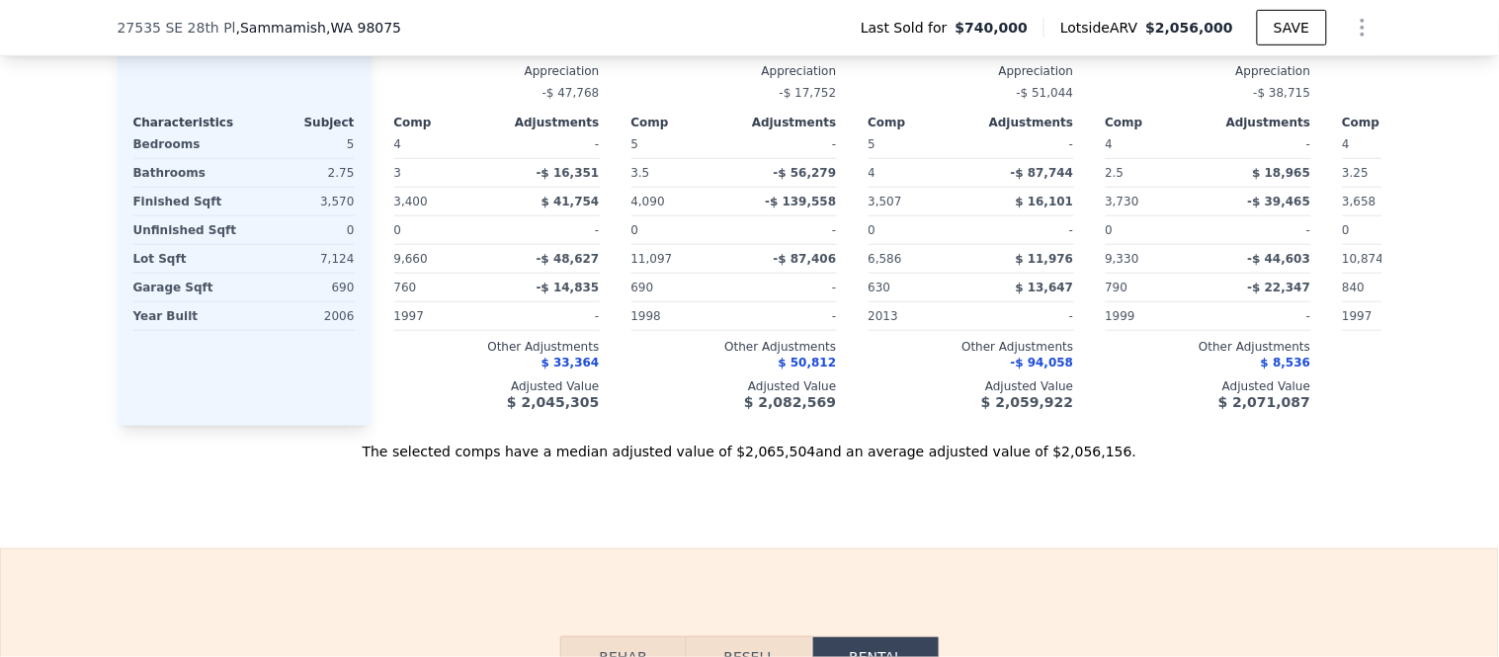
type input "$ 5"
type input "$ 4,200"
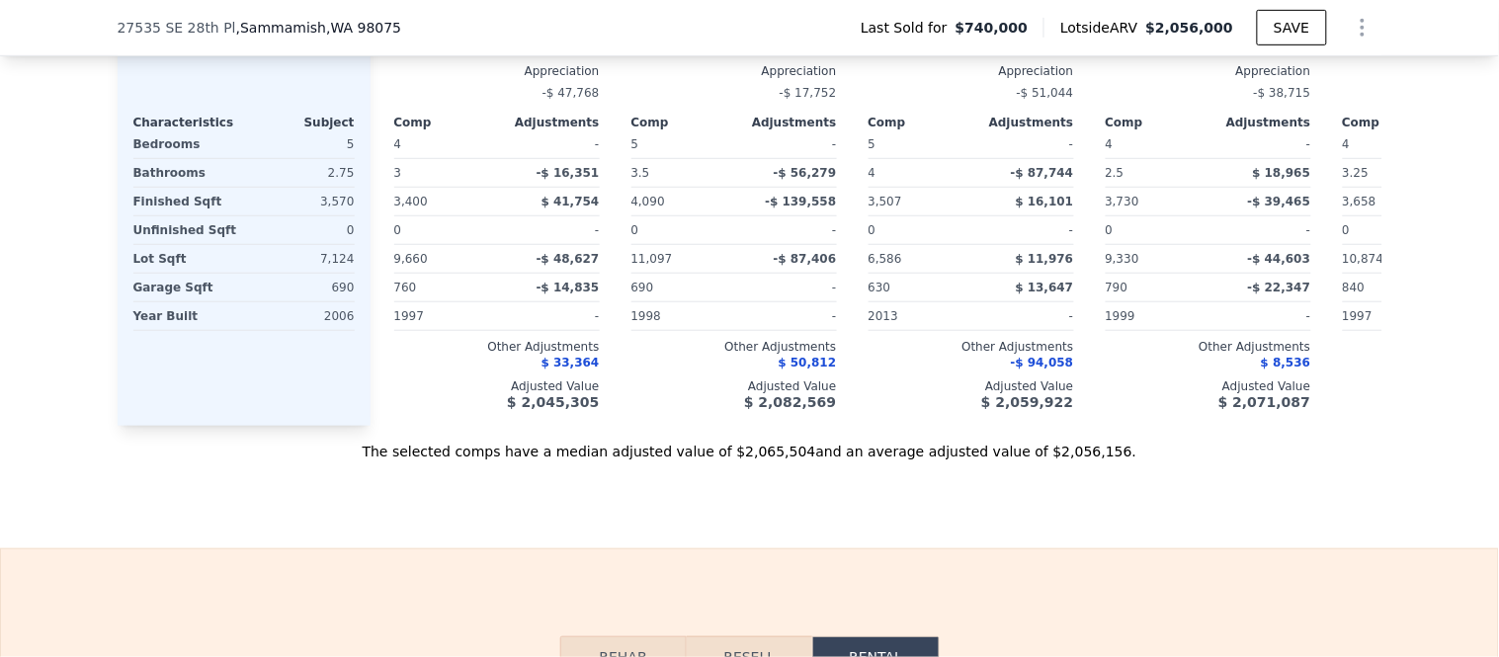
drag, startPoint x: 501, startPoint y: 254, endPoint x: 583, endPoint y: 262, distance: 82.4
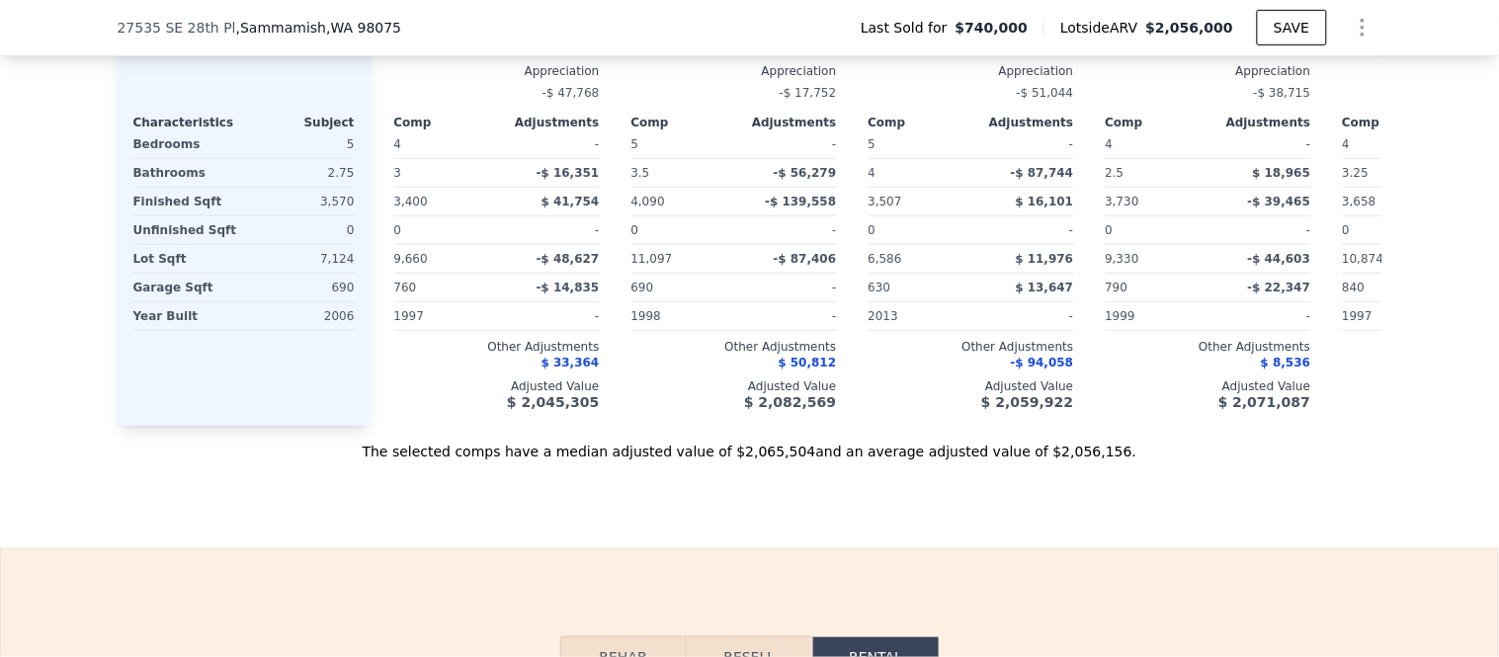
drag, startPoint x: 498, startPoint y: 259, endPoint x: 569, endPoint y: 264, distance: 71.3
type input "$ 0"
type input "$ 750,000"
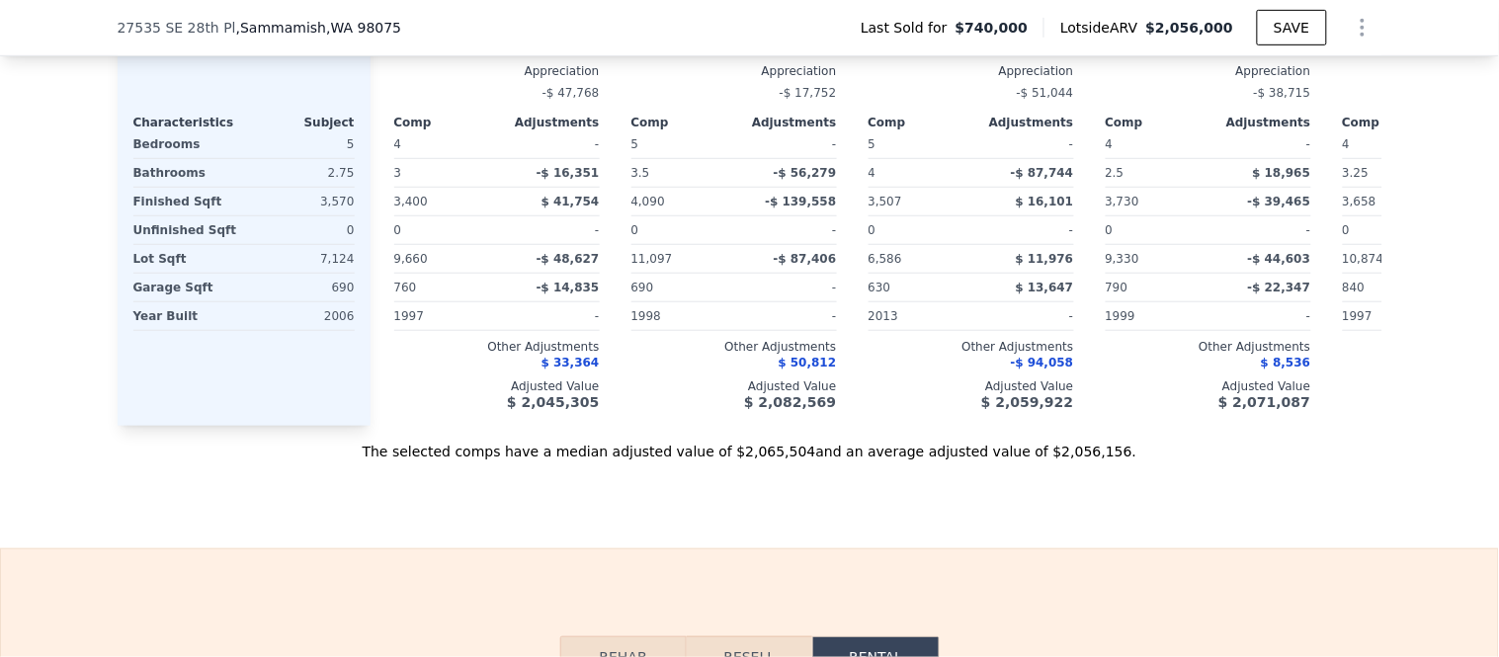
drag, startPoint x: 516, startPoint y: 443, endPoint x: 540, endPoint y: 448, distance: 25.2
type input "2 %"
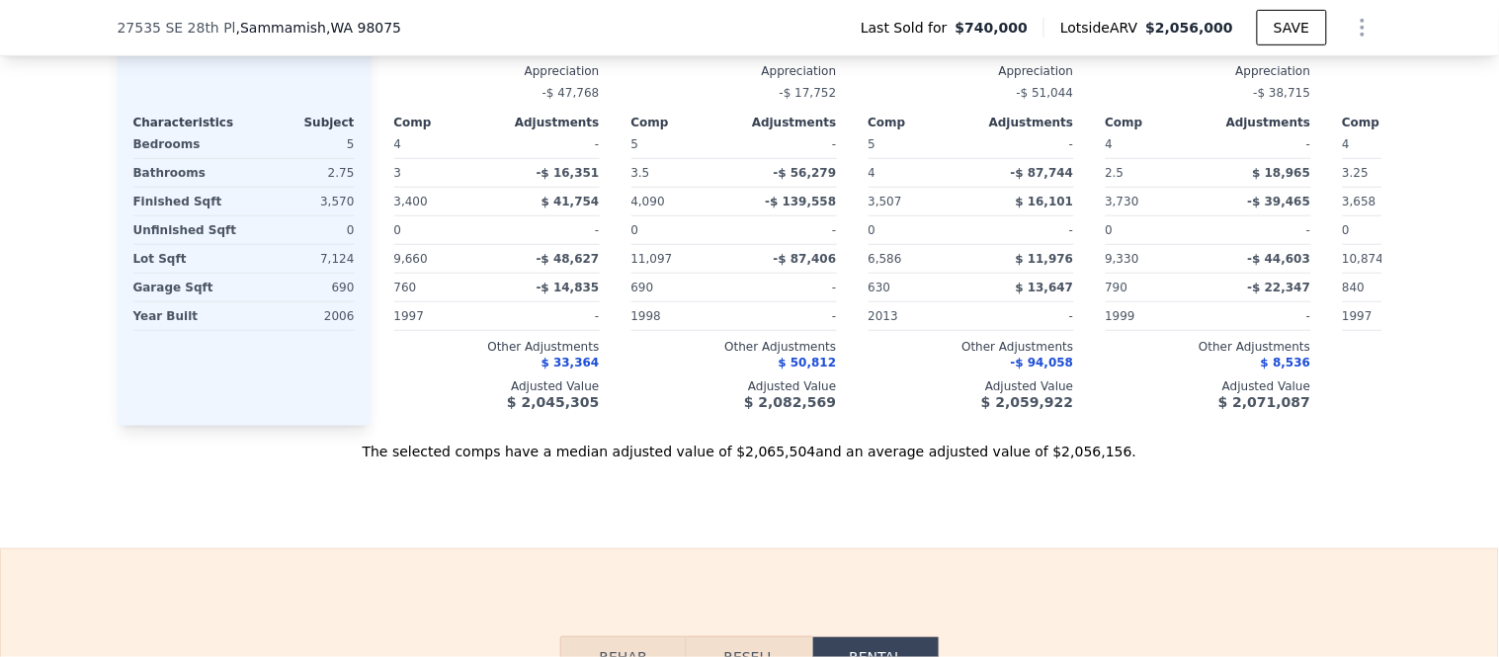
click at [733, 636] on button "Resell" at bounding box center [749, 656] width 125 height 41
